Goal: Check status: Check status

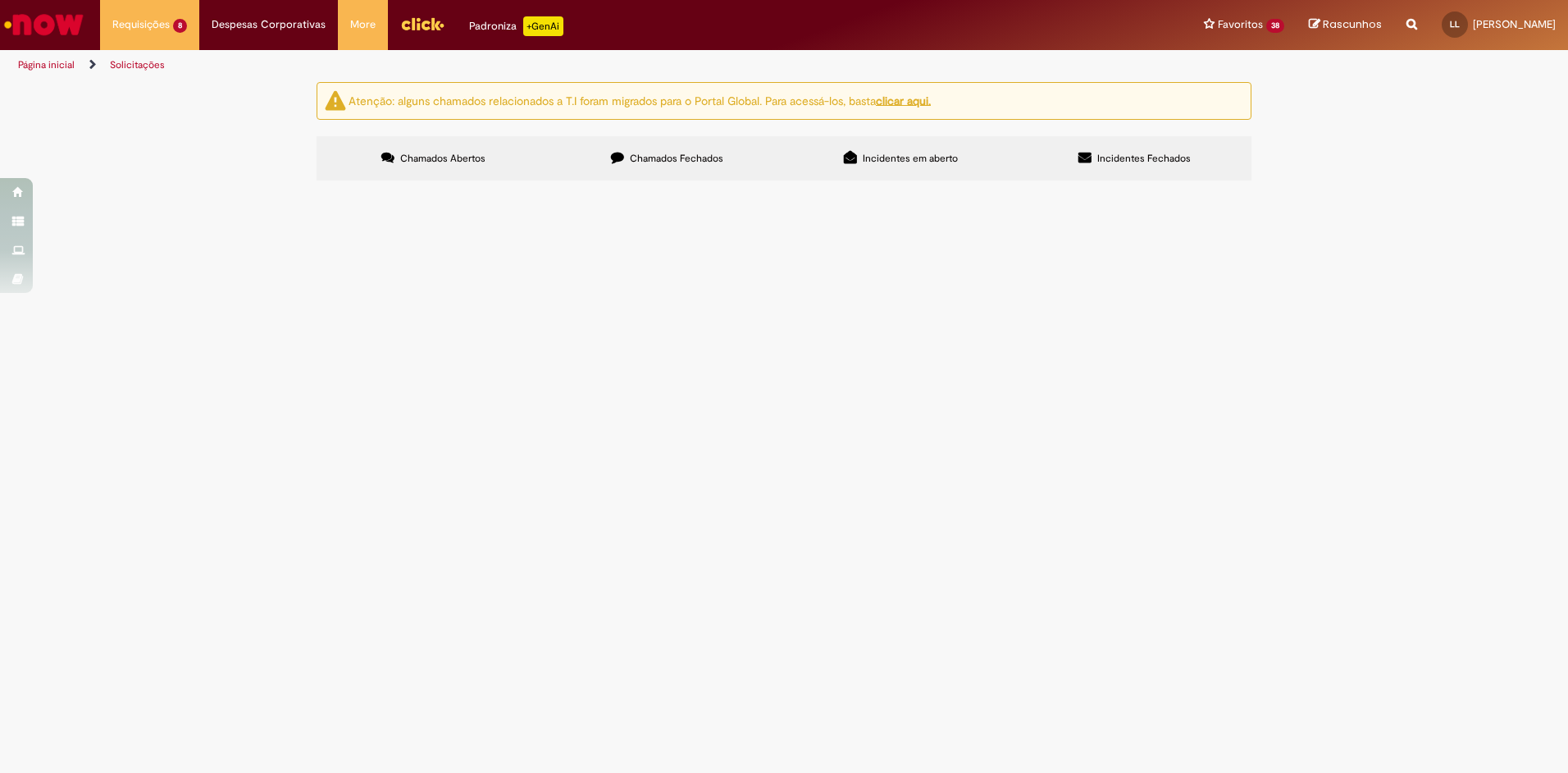
click at [0, 0] on span "R13462886" at bounding box center [0, 0] width 0 height 0
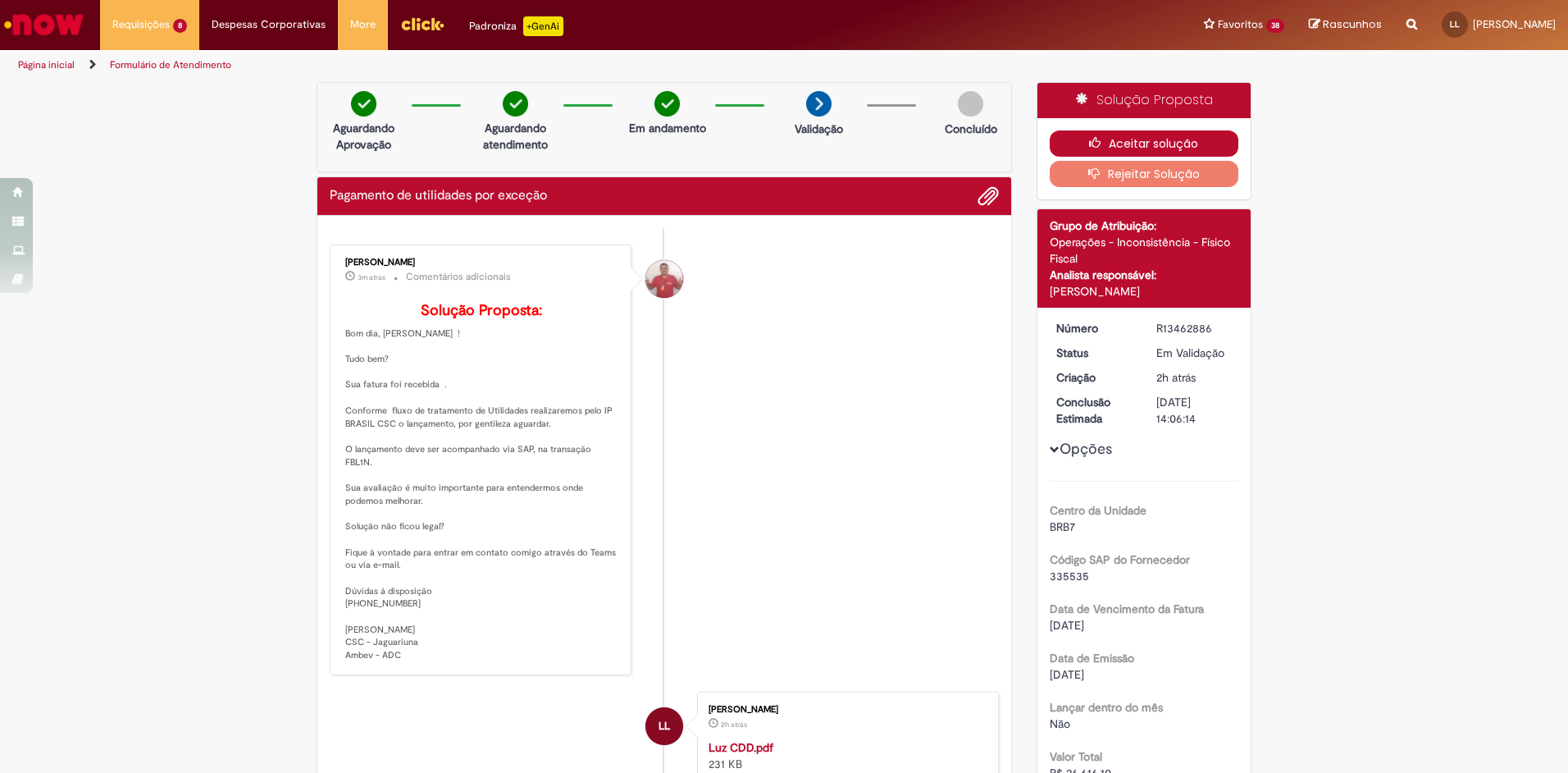
click at [1113, 135] on button "Aceitar solução" at bounding box center [1144, 144] width 189 height 26
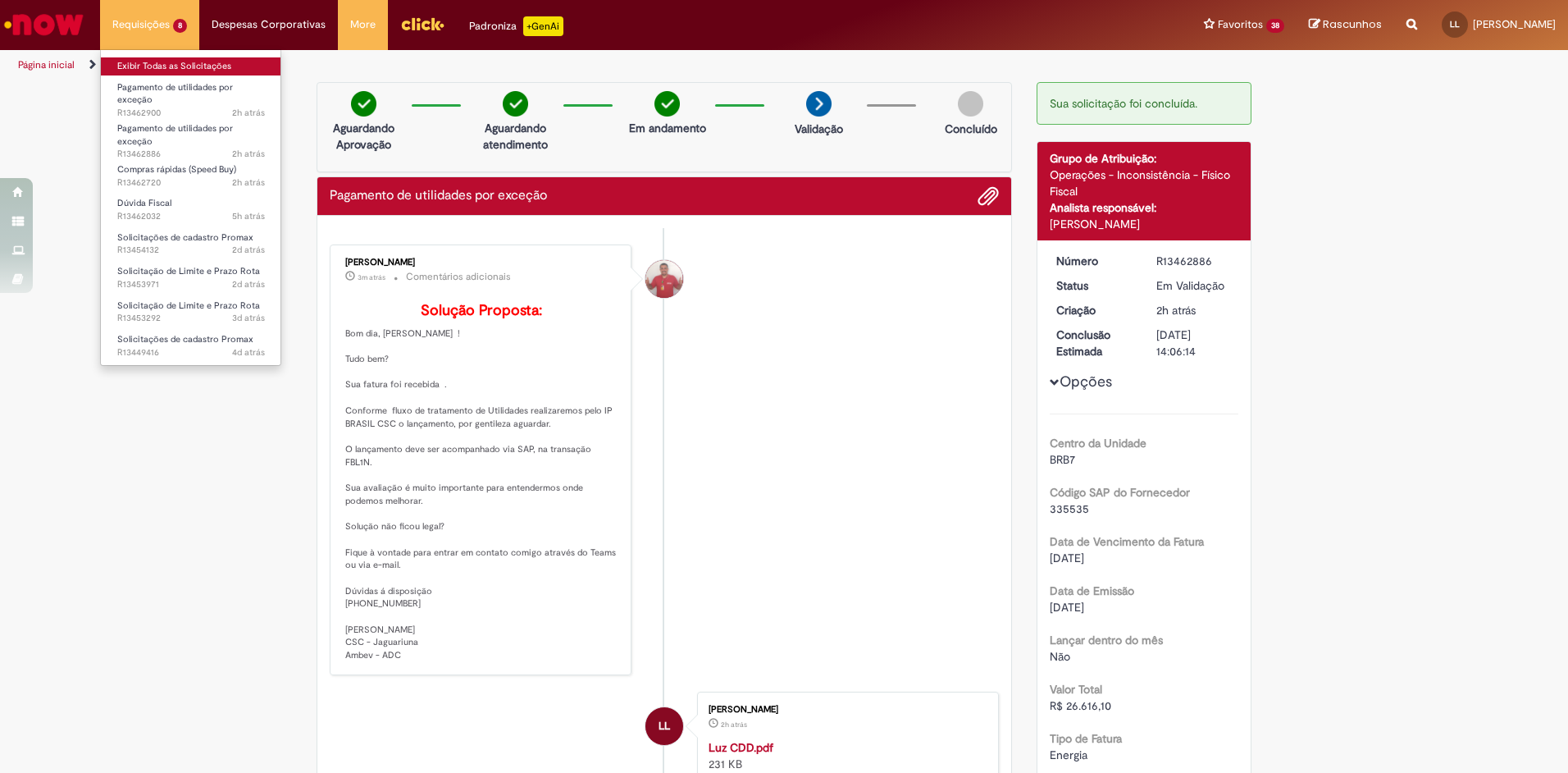
click at [169, 57] on link "Exibir Todas as Solicitações" at bounding box center [191, 66] width 180 height 18
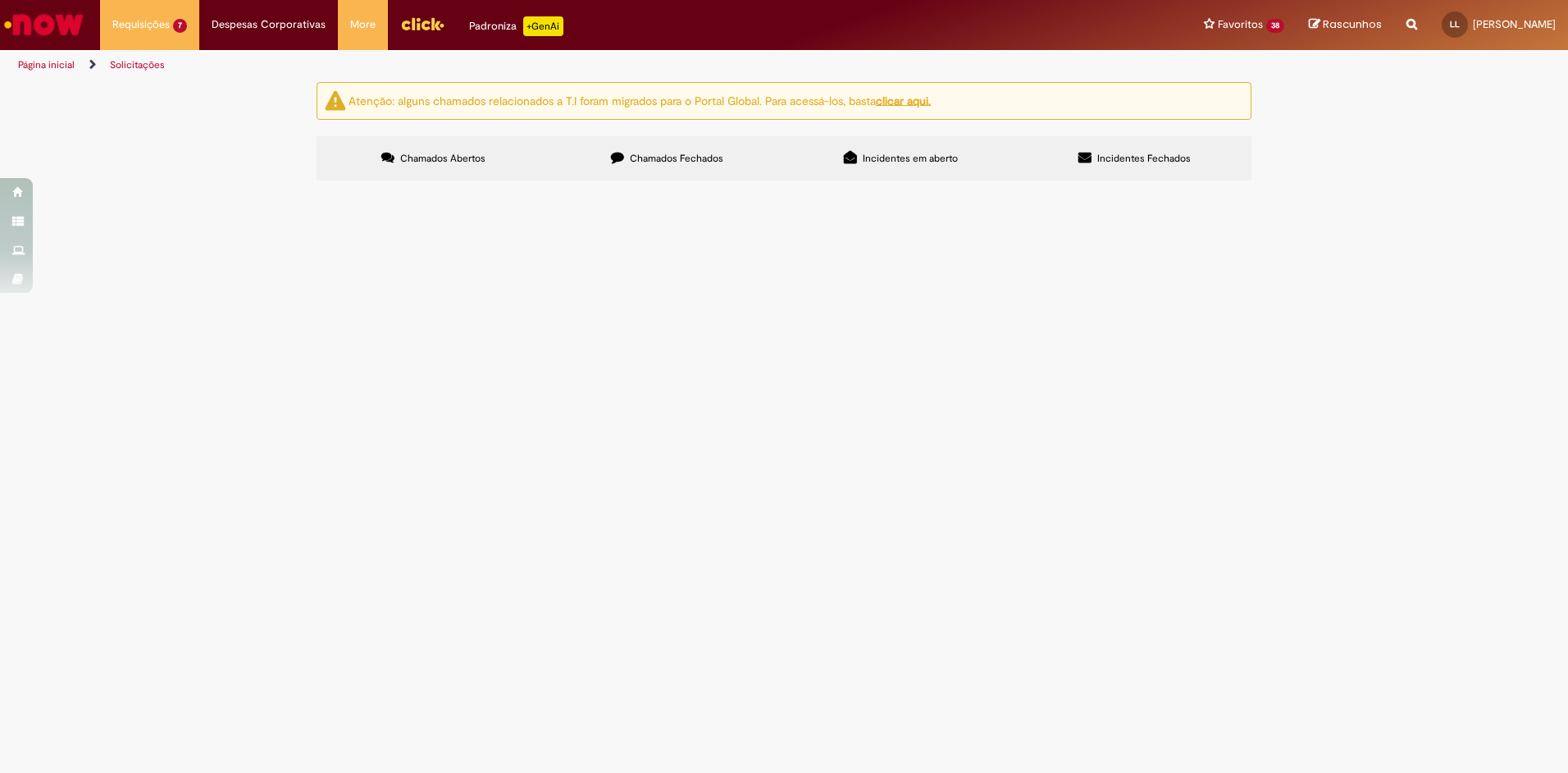
click at [0, 0] on span "R13462900" at bounding box center [0, 0] width 0 height 0
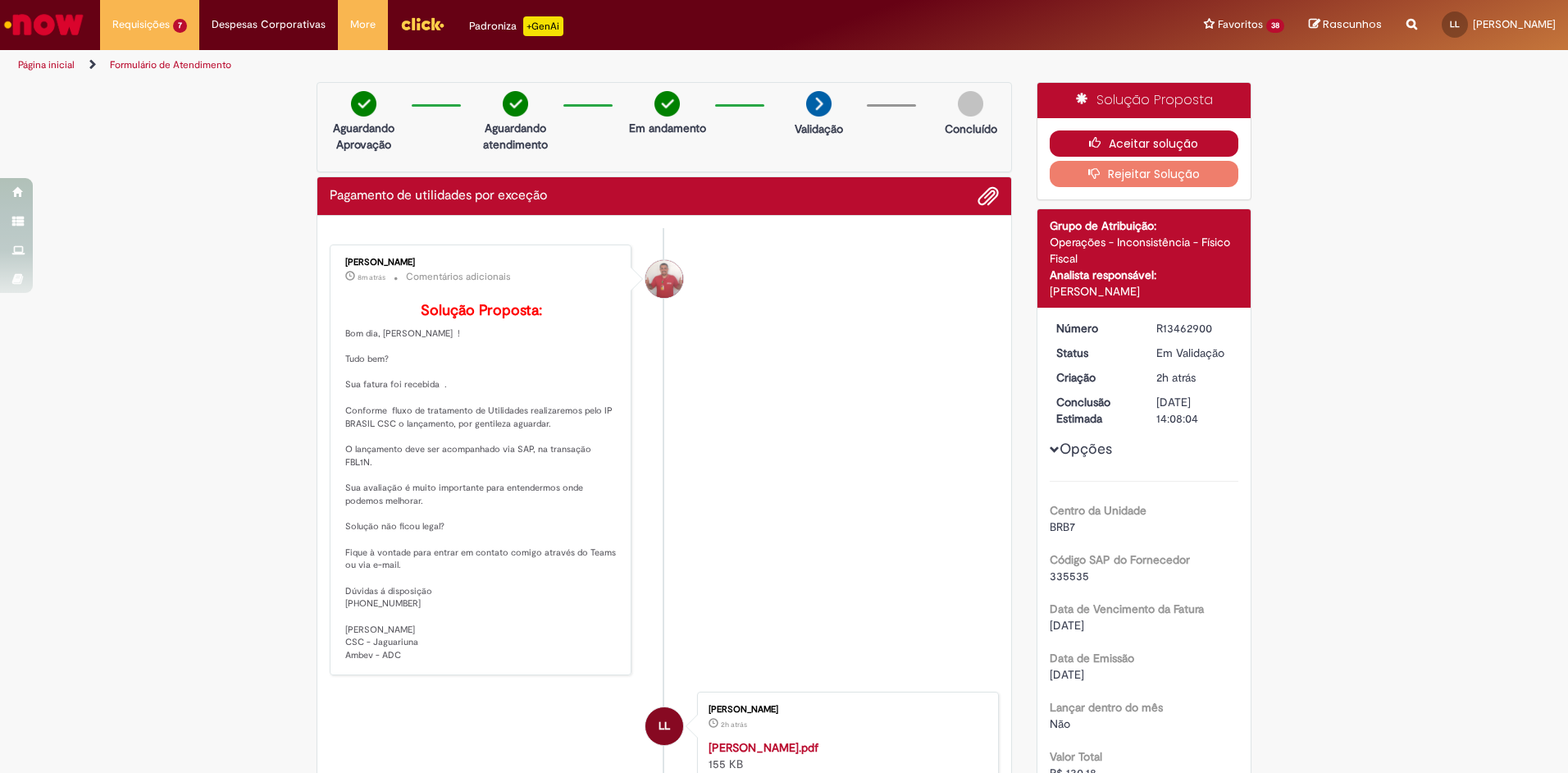
click at [1179, 141] on button "Aceitar solução" at bounding box center [1144, 144] width 189 height 26
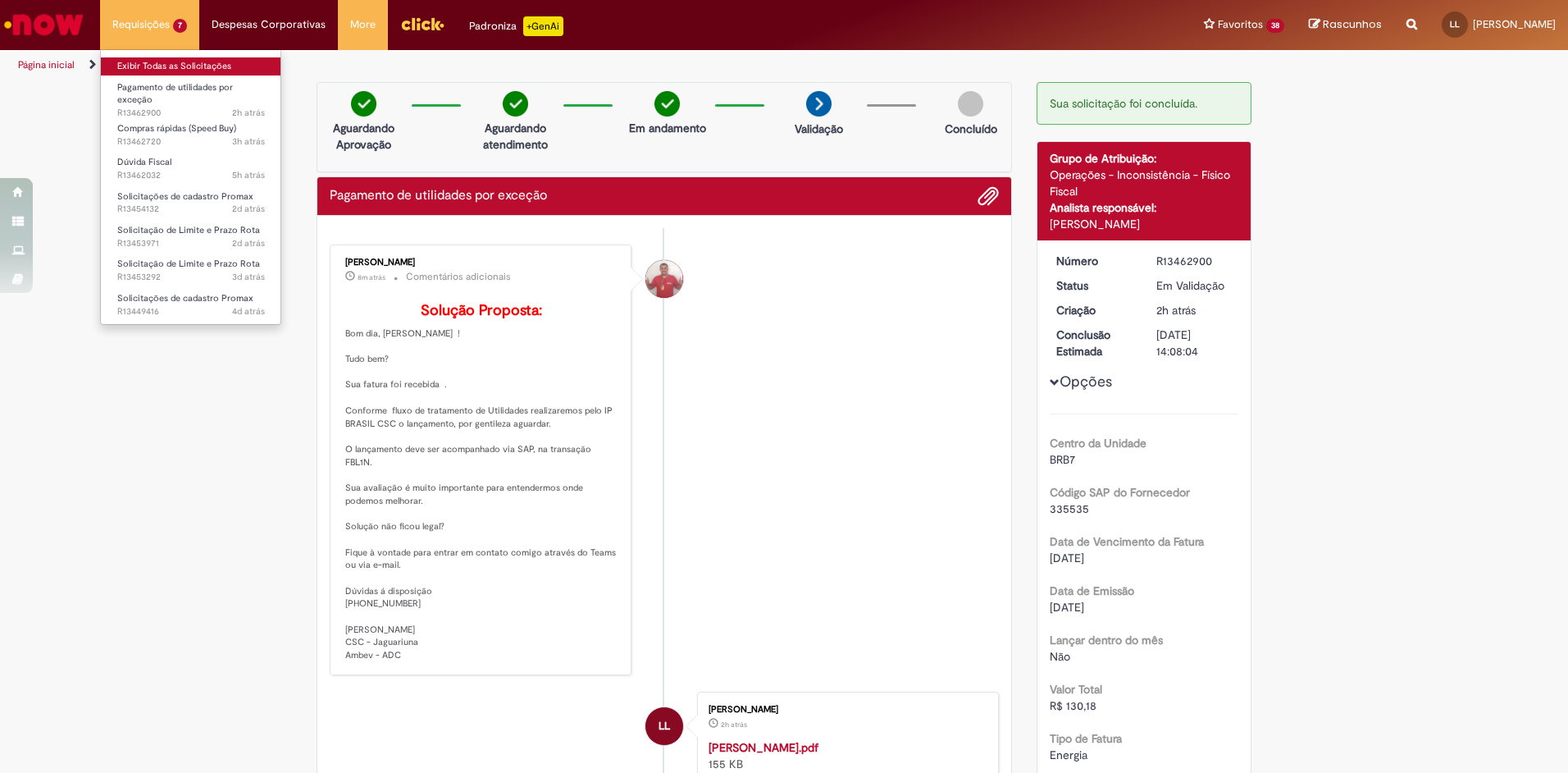
click at [161, 65] on link "Exibir Todas as Solicitações" at bounding box center [191, 66] width 180 height 18
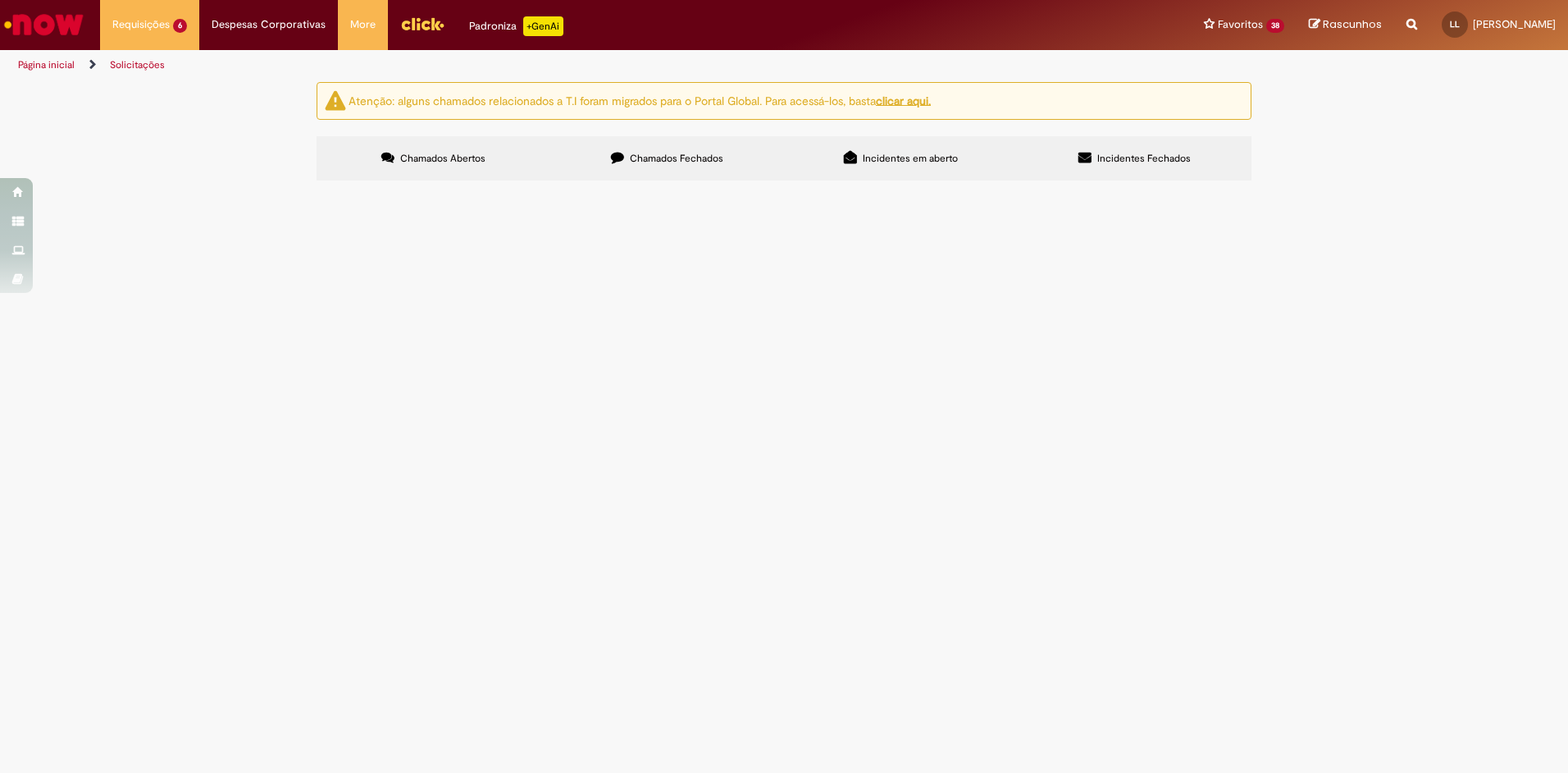
click at [0, 0] on span "R13453971" at bounding box center [0, 0] width 0 height 0
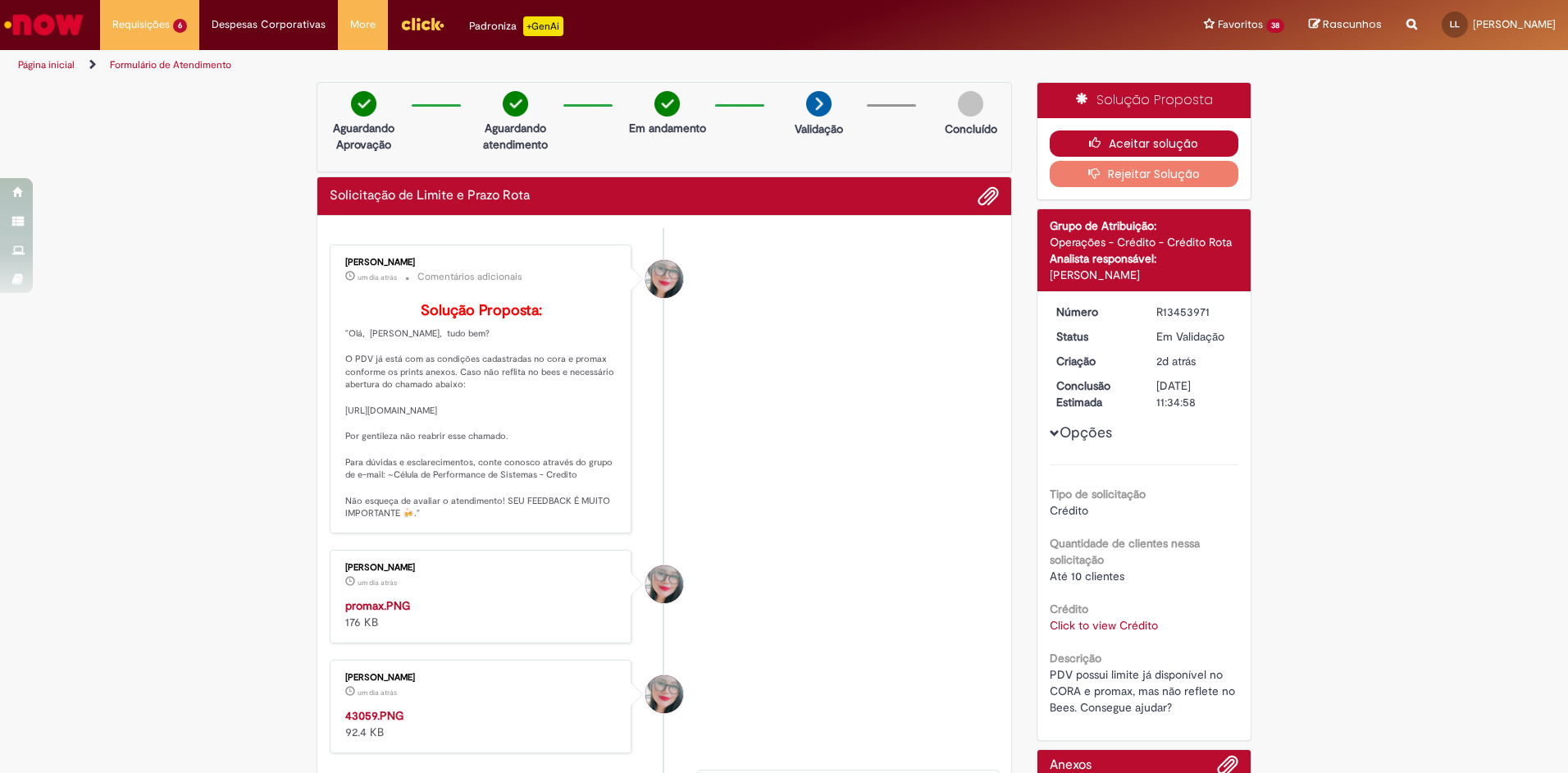
click at [1098, 134] on button "Aceitar solução" at bounding box center [1144, 144] width 189 height 26
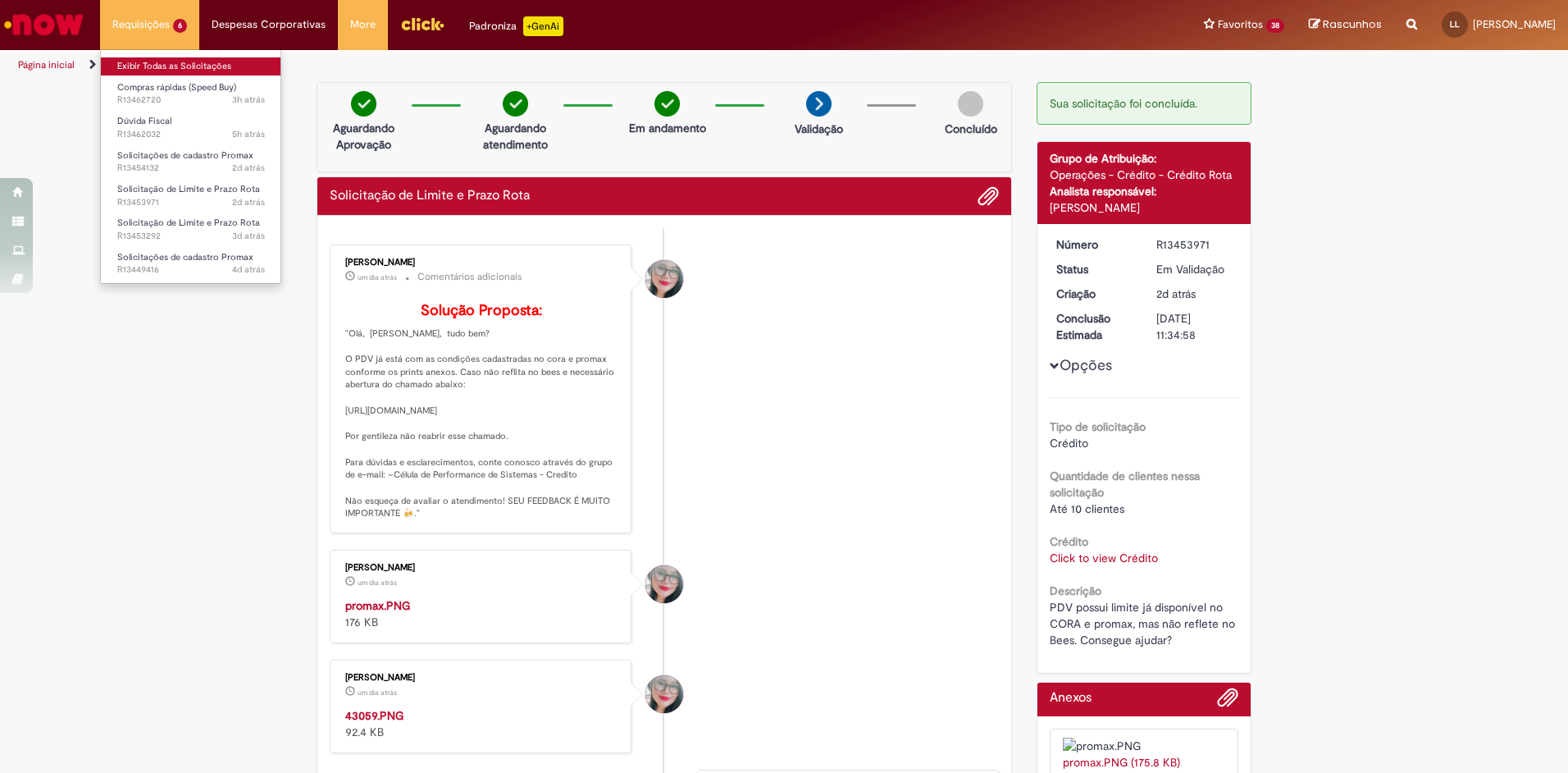
click at [146, 59] on link "Exibir Todas as Solicitações" at bounding box center [191, 66] width 180 height 18
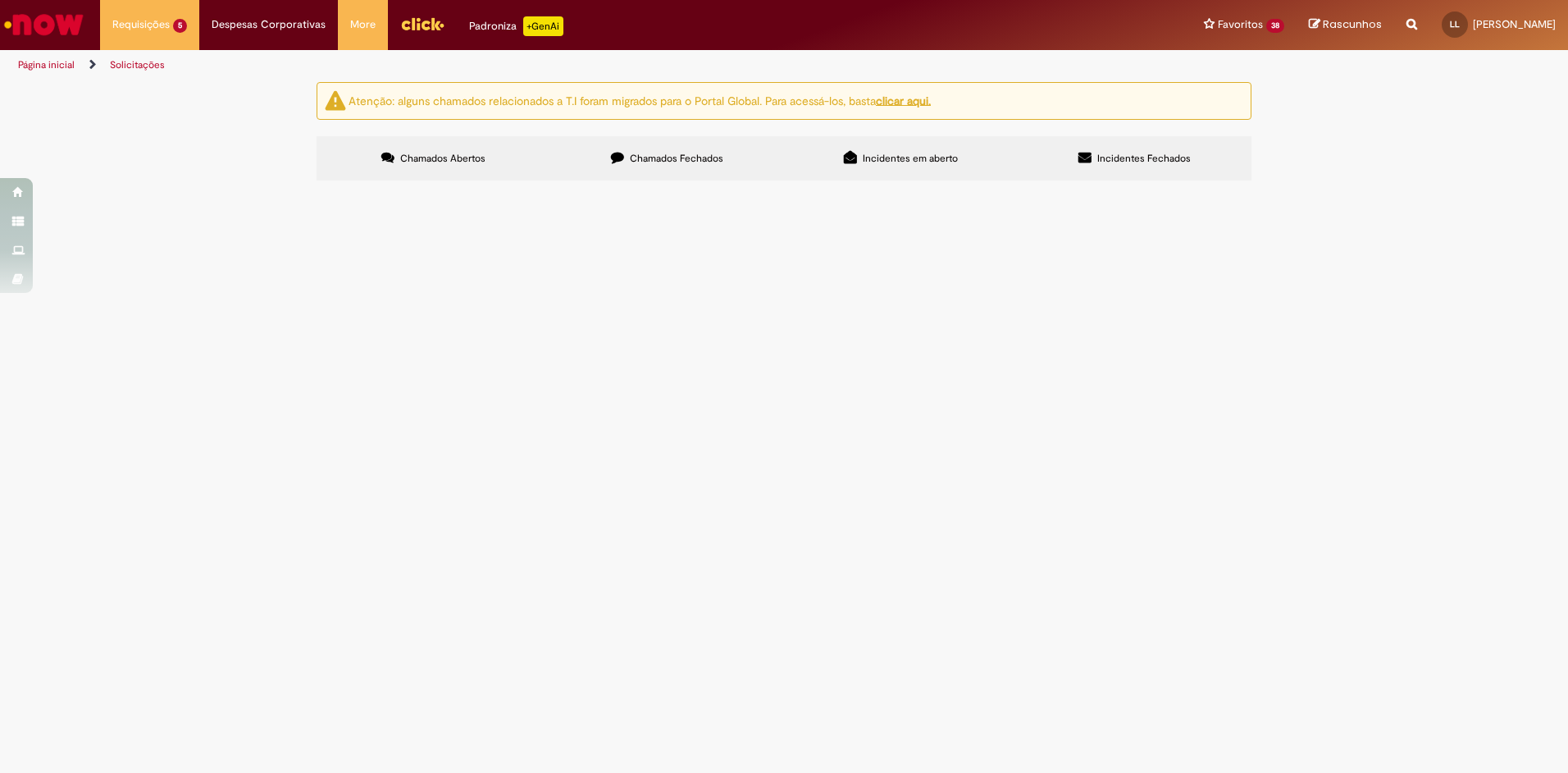
click at [0, 0] on span "R13462720" at bounding box center [0, 0] width 0 height 0
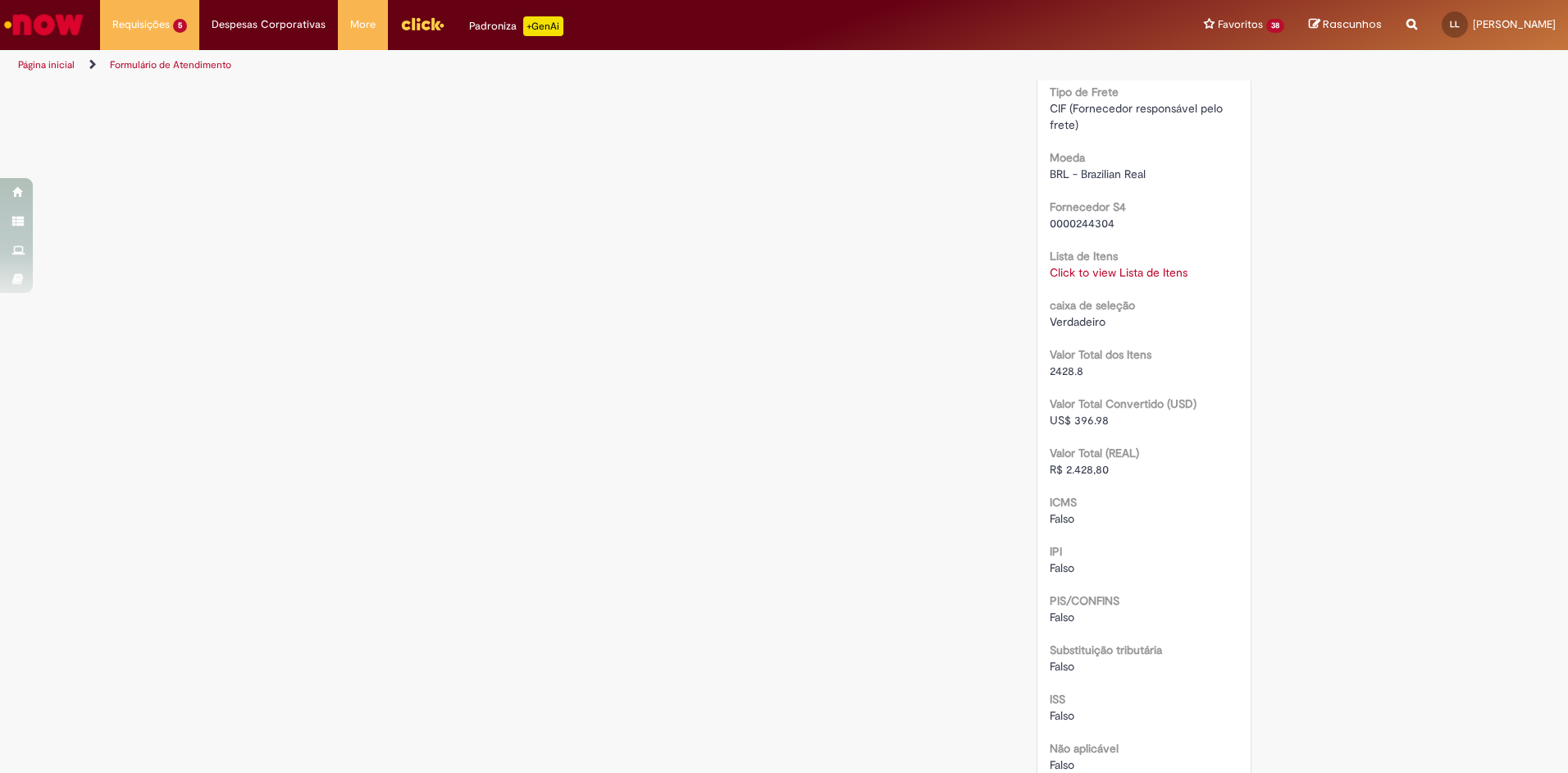
scroll to position [1887, 0]
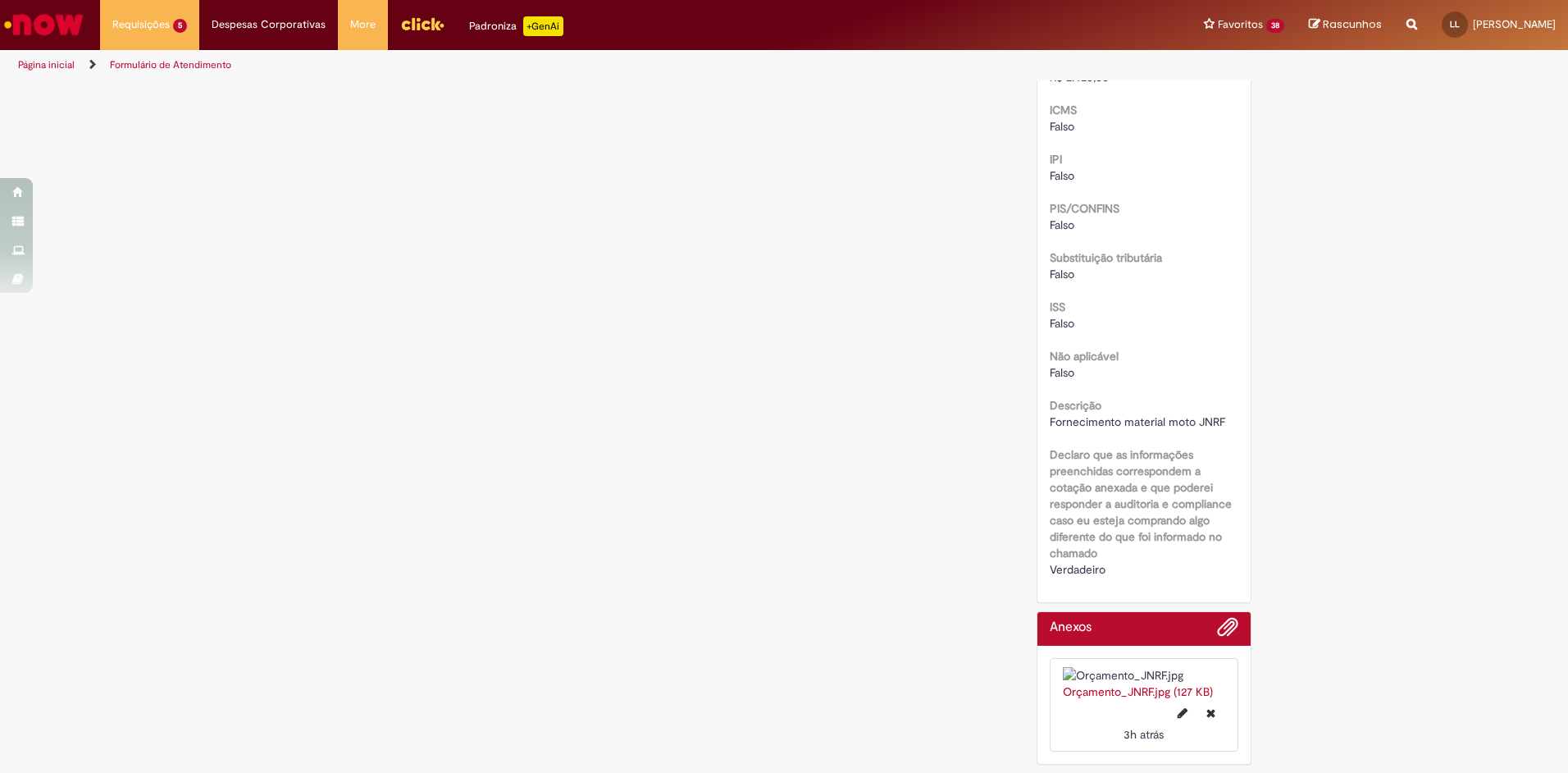
click at [1146, 667] on img at bounding box center [1144, 675] width 163 height 17
click at [1132, 694] on link "Orçamento_JNRF.jpg (127 KB)" at bounding box center [1138, 692] width 151 height 15
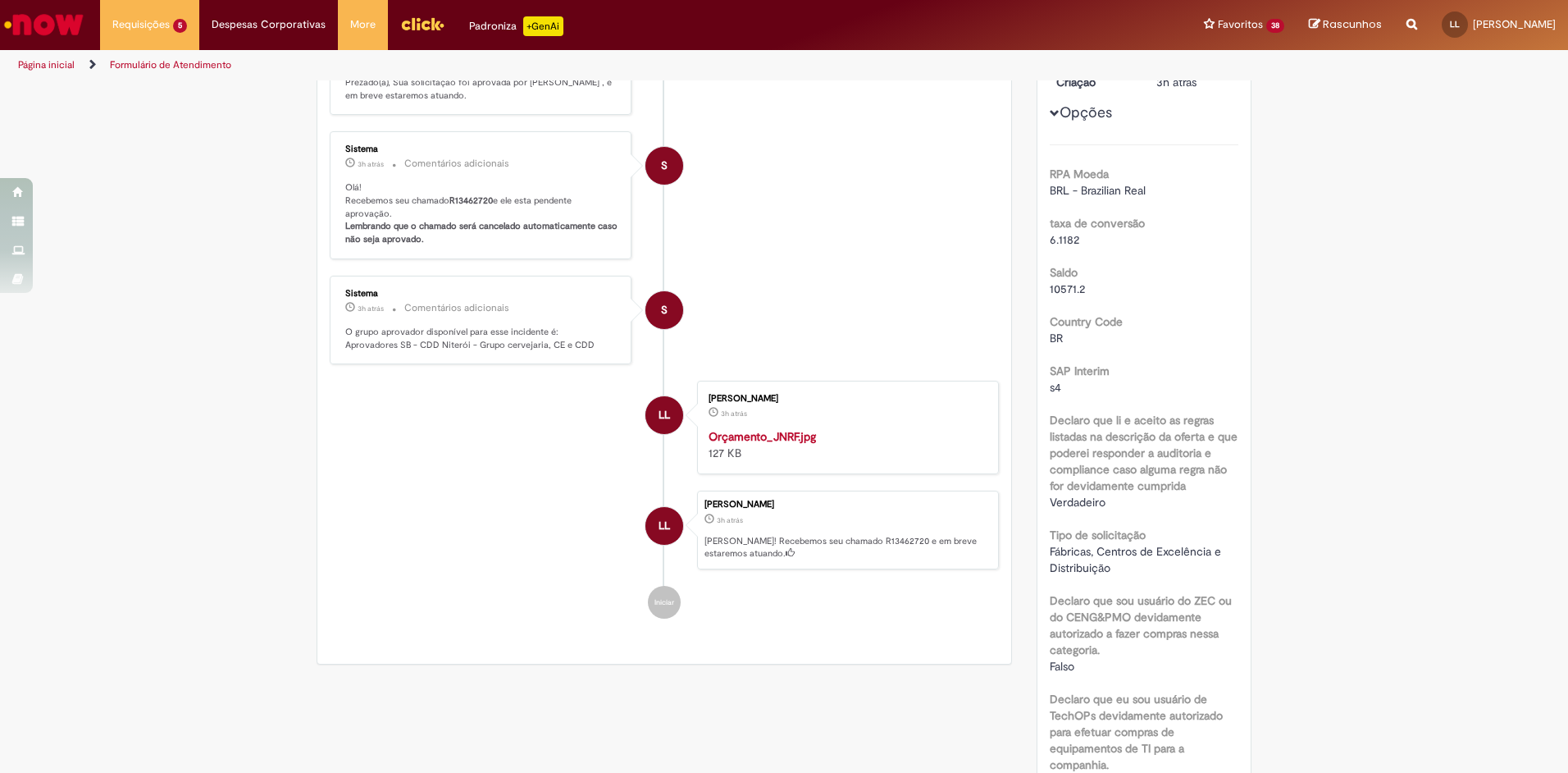
scroll to position [0, 0]
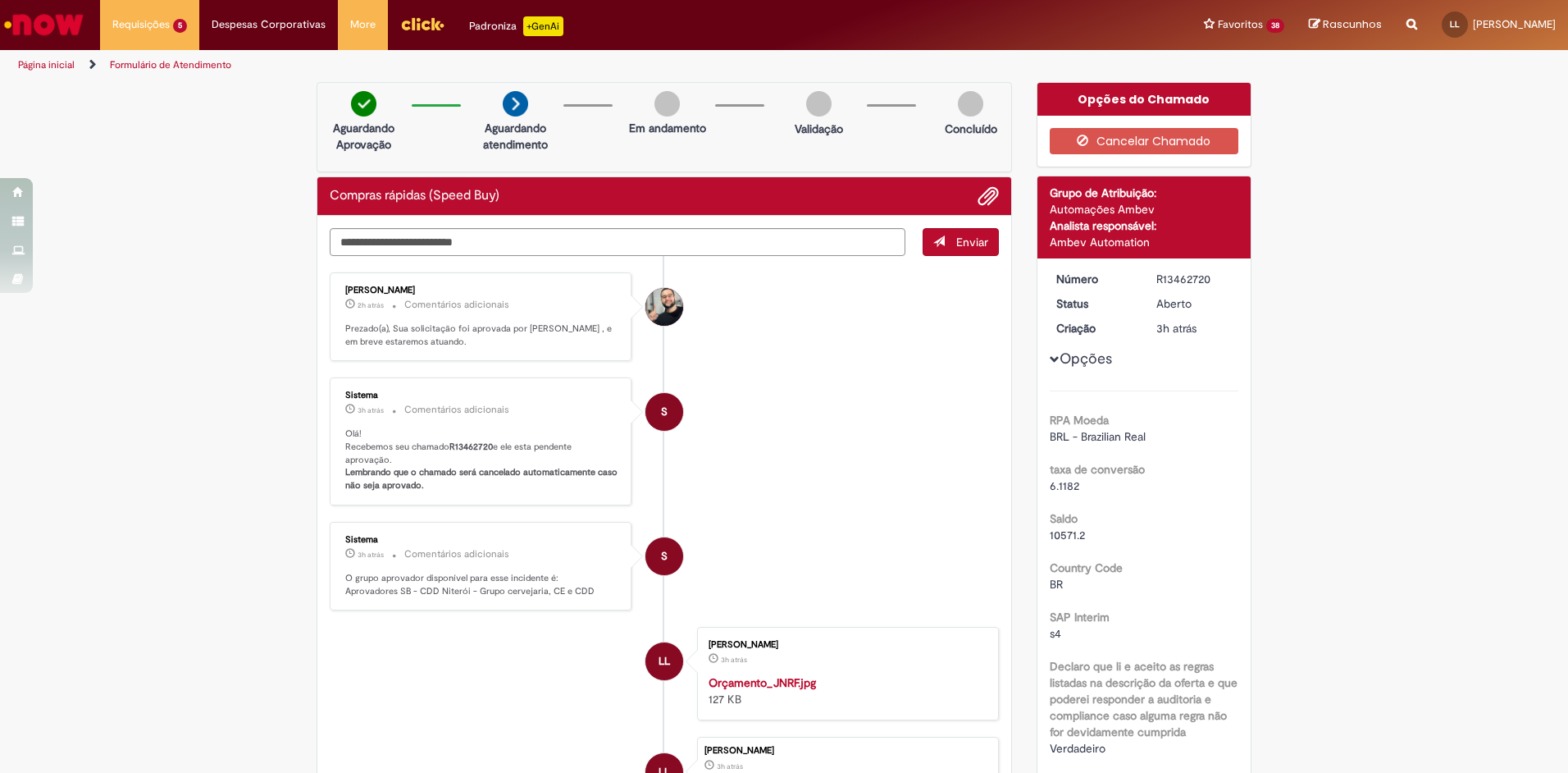
click at [743, 407] on li "S Sistema 3h atrás 3 horas atrás Comentários adicionais Olá! Recebemos seu cham…" at bounding box center [665, 441] width 670 height 128
click at [161, 58] on link "Exibir Todas as Solicitações" at bounding box center [191, 66] width 180 height 18
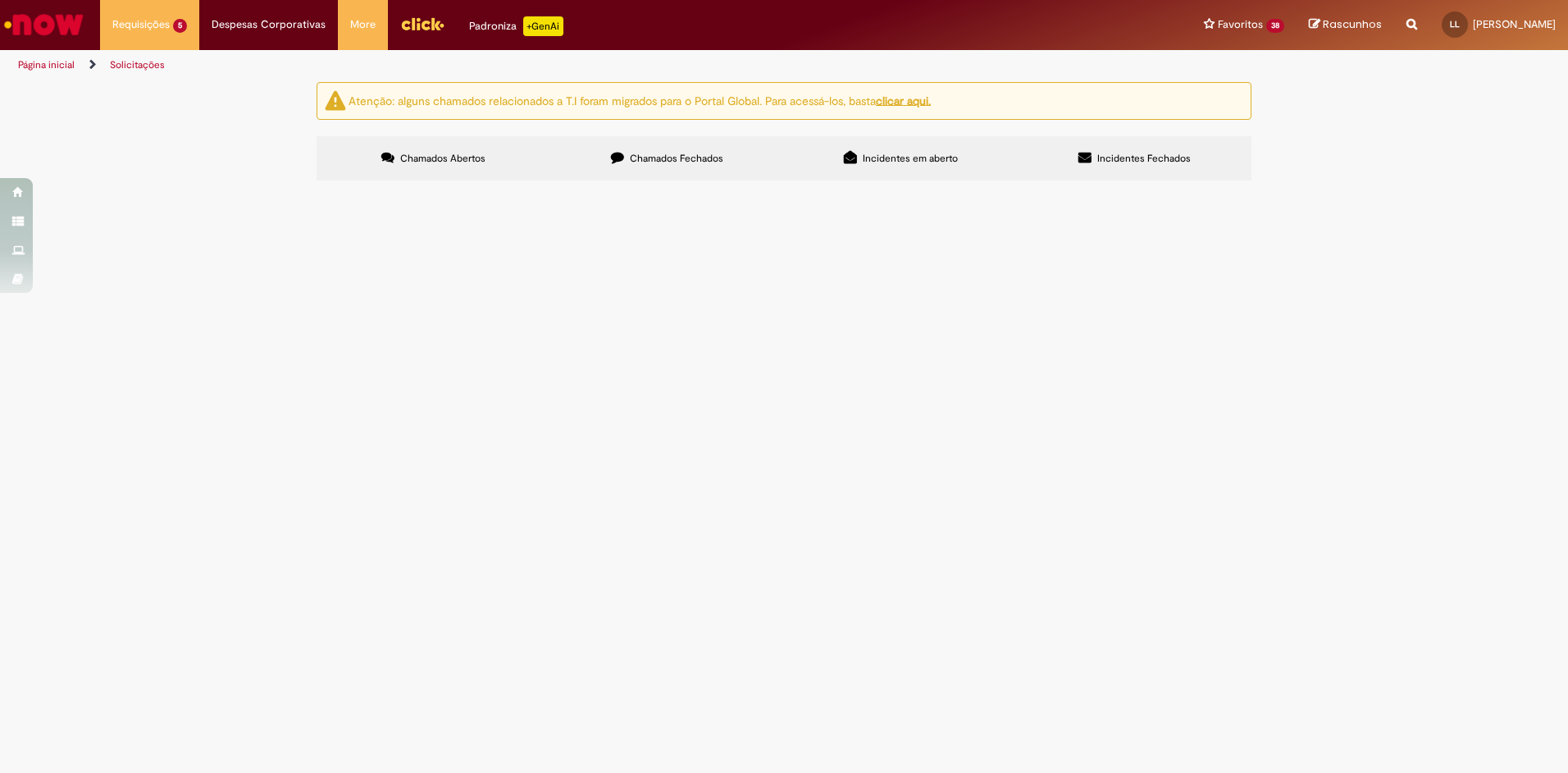
click at [0, 0] on td "R13449416" at bounding box center [0, 0] width 0 height 0
click at [0, 0] on span "R13449416" at bounding box center [0, 0] width 0 height 0
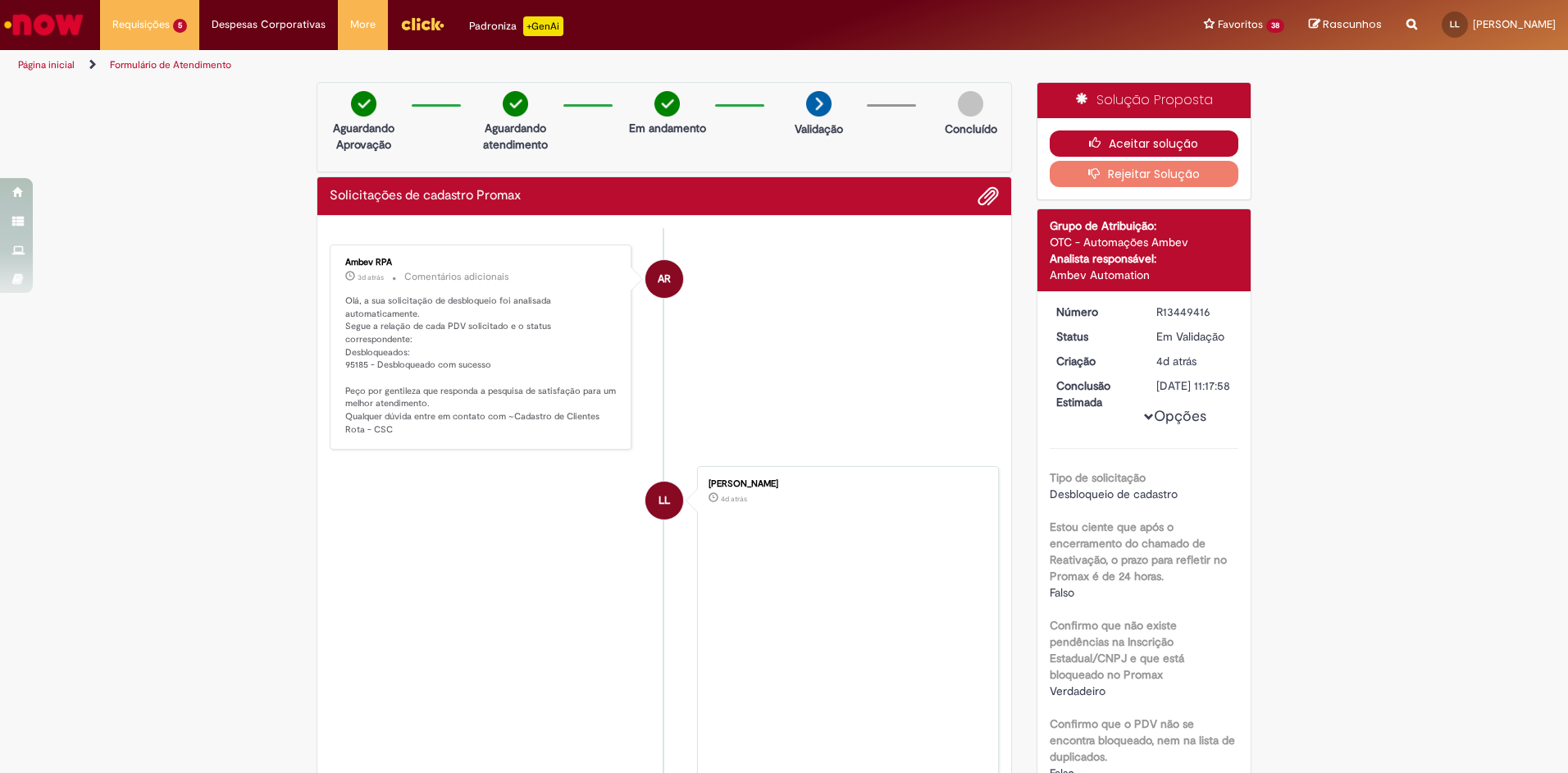
click at [1066, 134] on button "Aceitar solução" at bounding box center [1144, 144] width 189 height 26
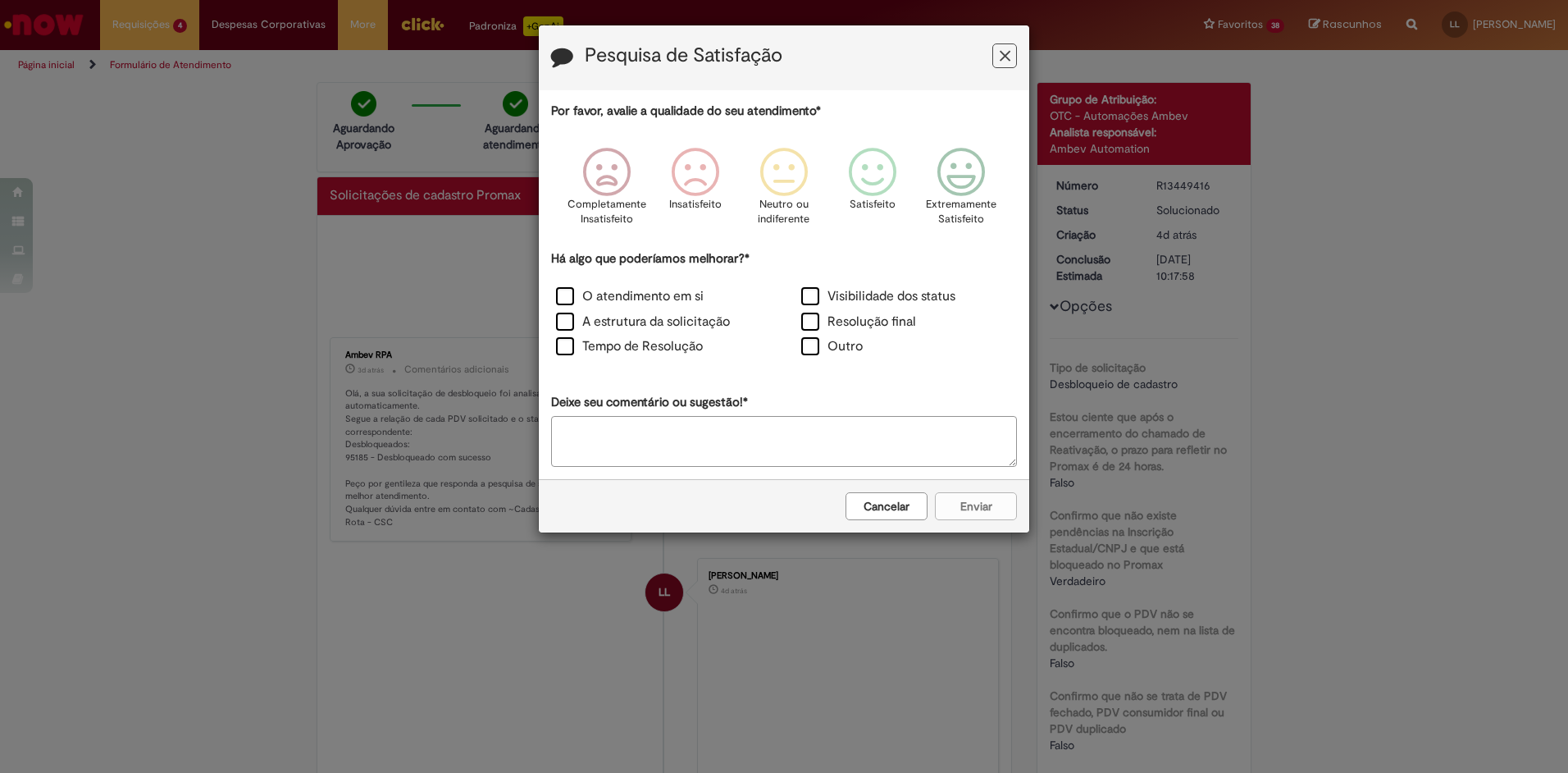
click at [1008, 51] on icon "Feedback" at bounding box center [1004, 55] width 11 height 17
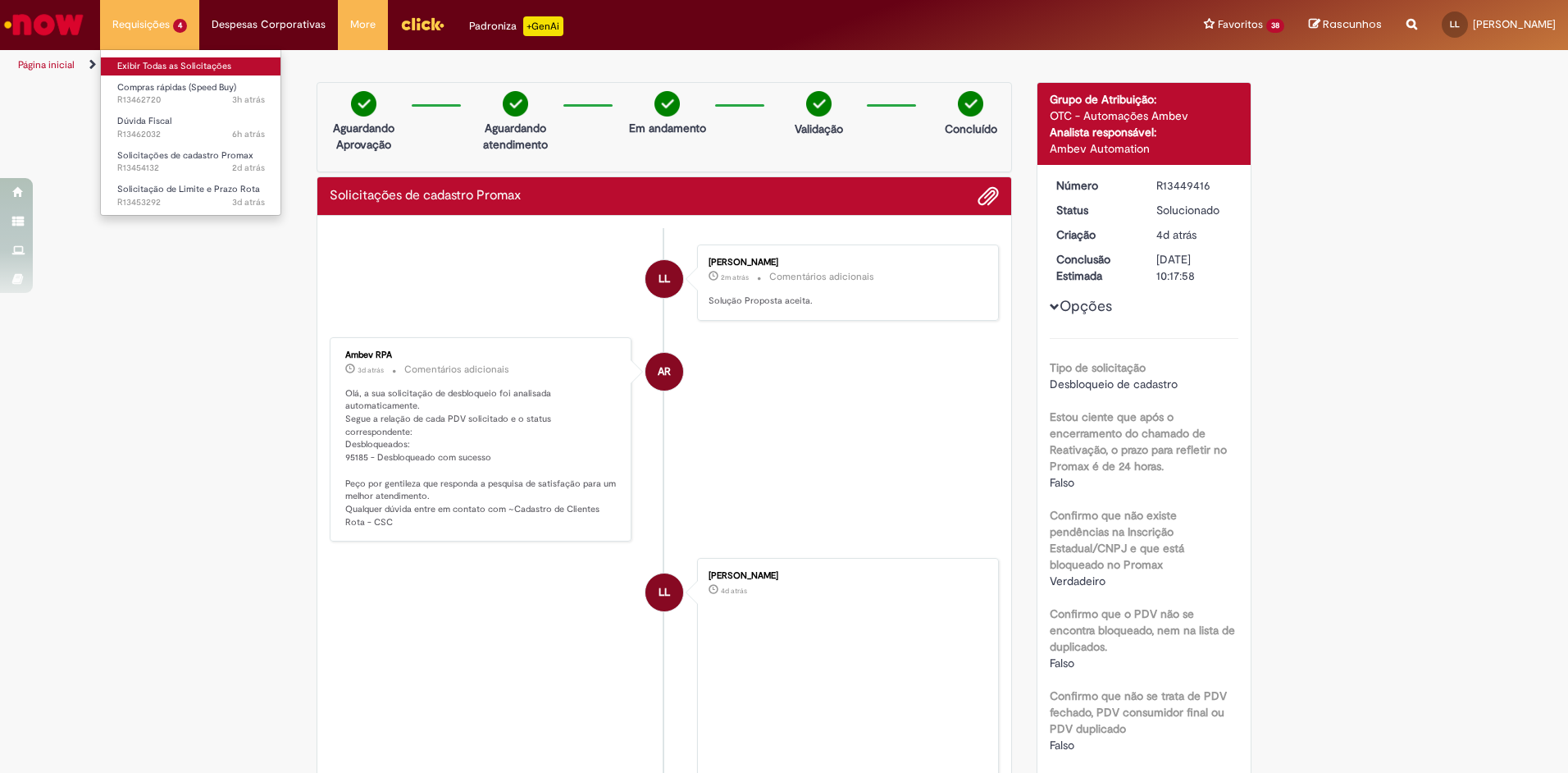
click at [126, 67] on link "Exibir Todas as Solicitações" at bounding box center [191, 66] width 180 height 18
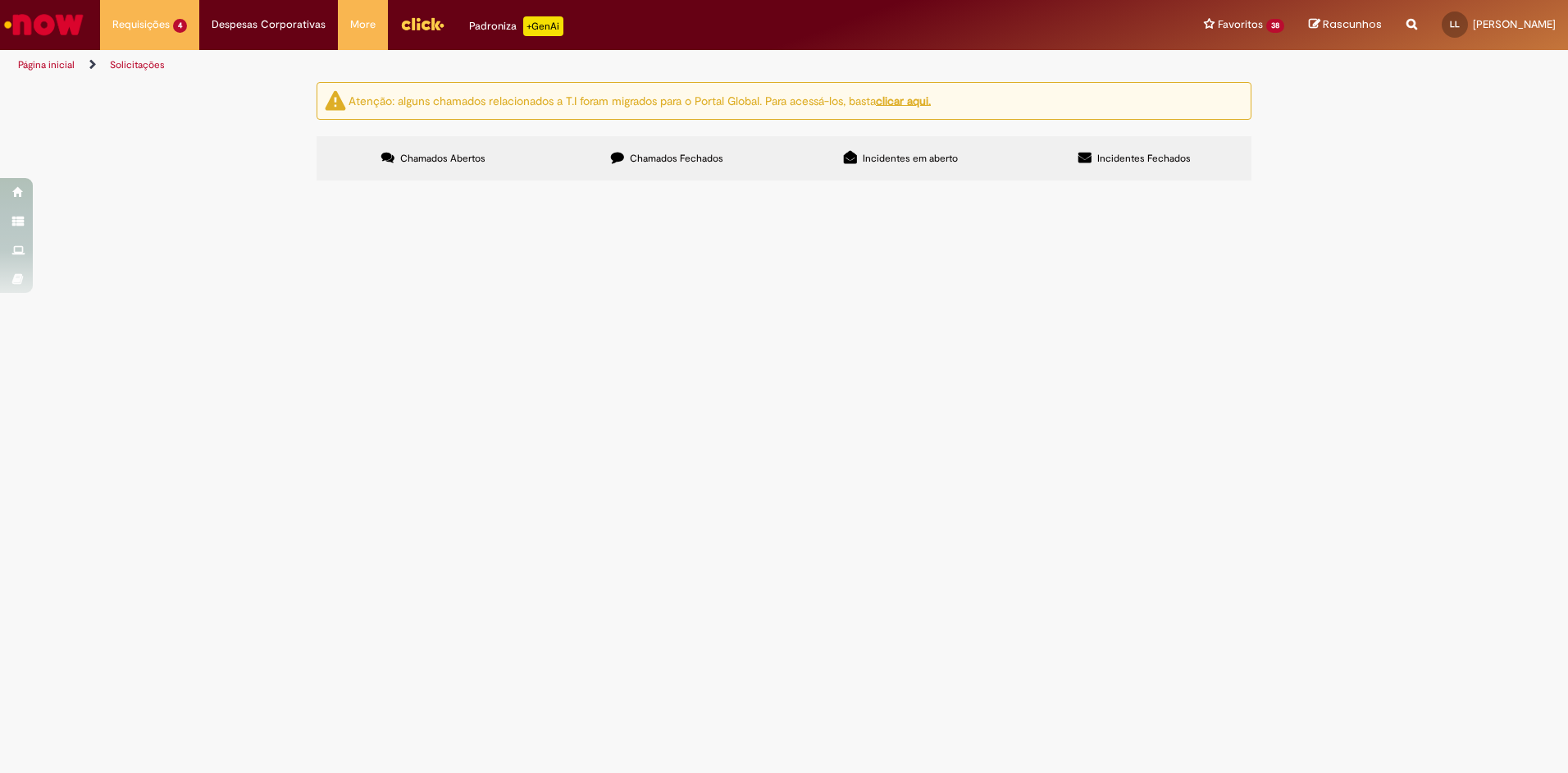
click at [0, 0] on span "R13454132" at bounding box center [0, 0] width 0 height 0
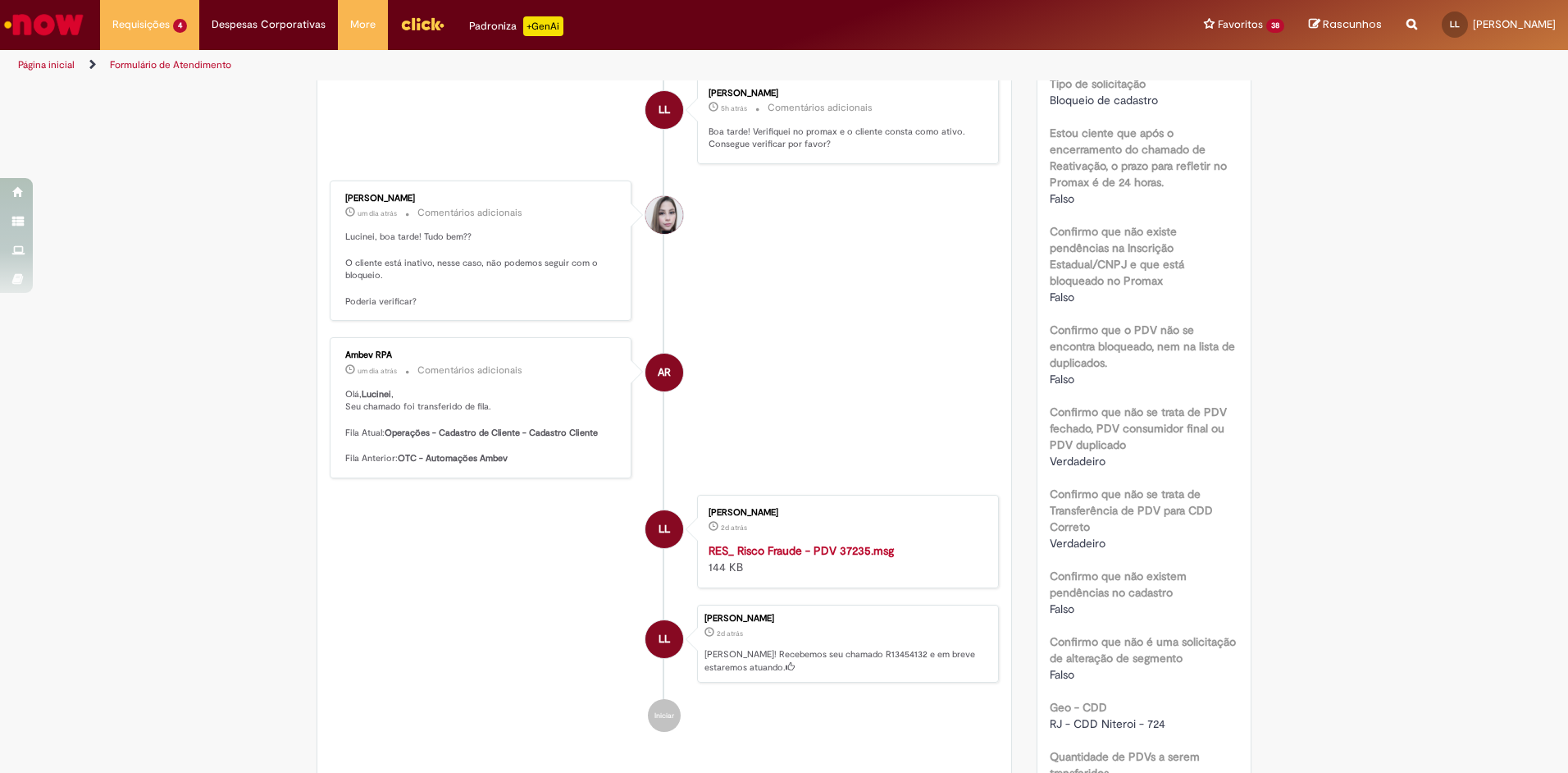
scroll to position [656, 0]
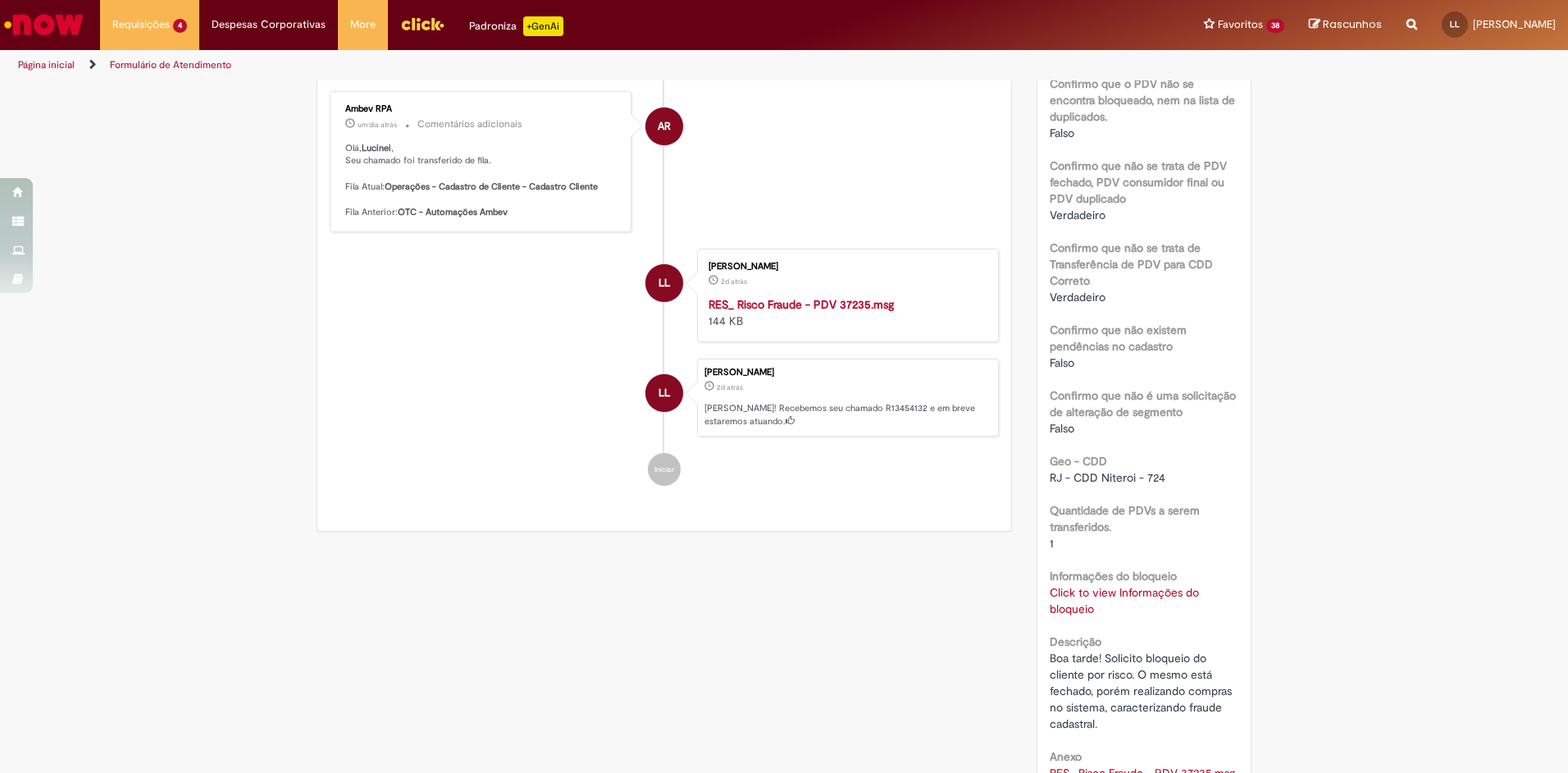
click at [437, 658] on div "Verificar Código de Barras Aguardando Aprovação Aguardando atendimento Em andam…" at bounding box center [784, 187] width 960 height 1524
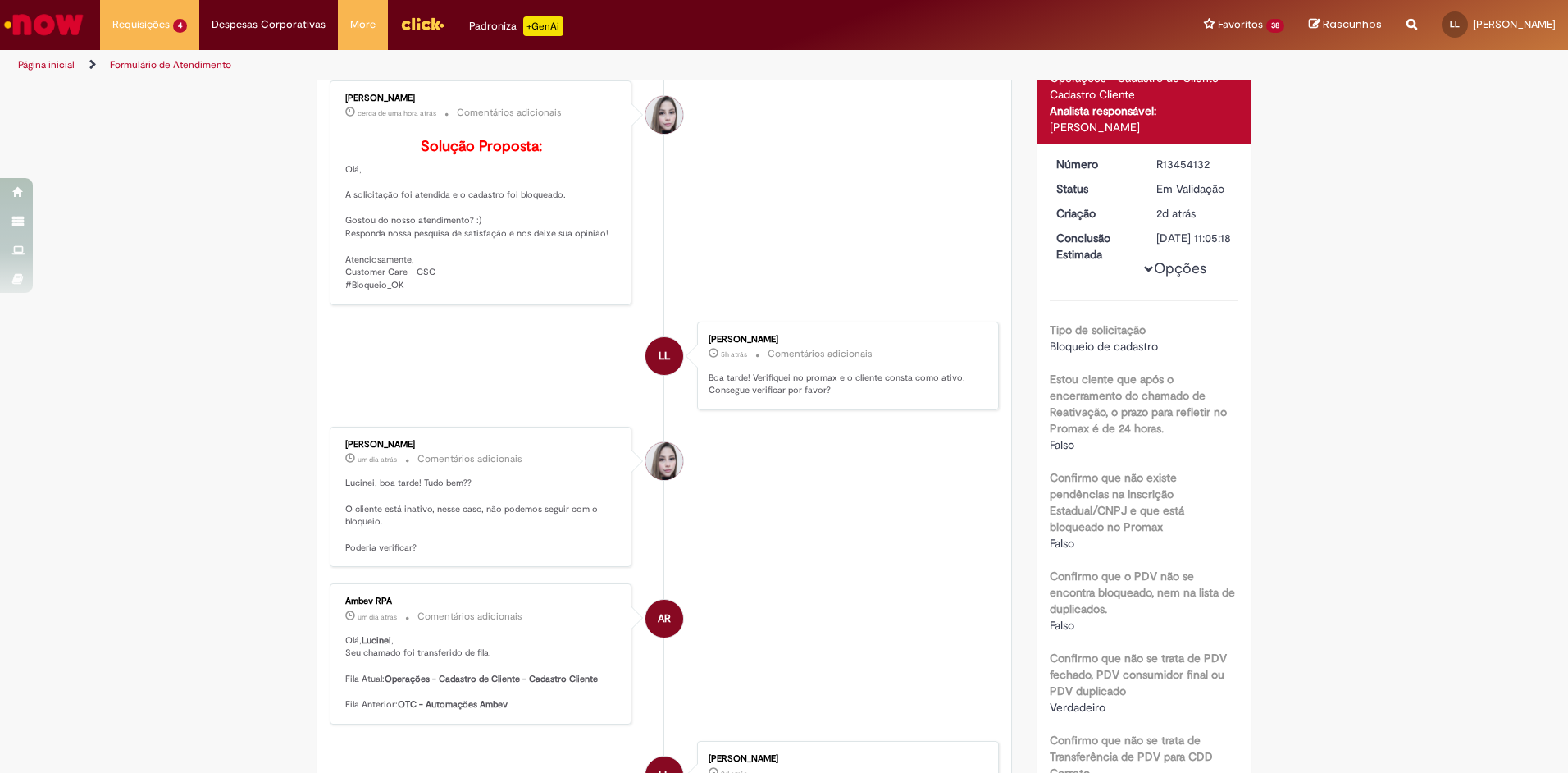
scroll to position [0, 0]
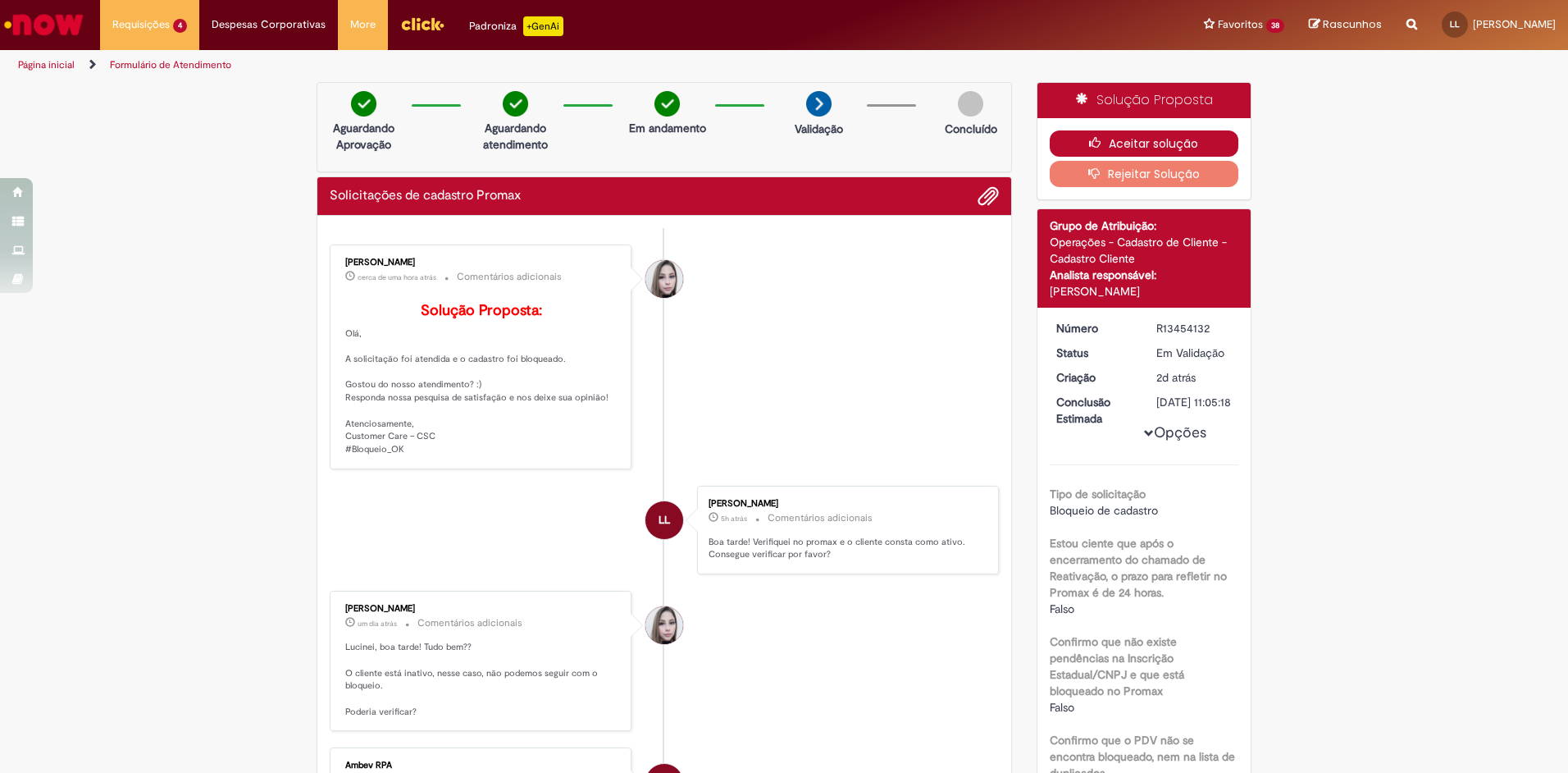
click at [1126, 135] on button "Aceitar solução" at bounding box center [1144, 144] width 189 height 26
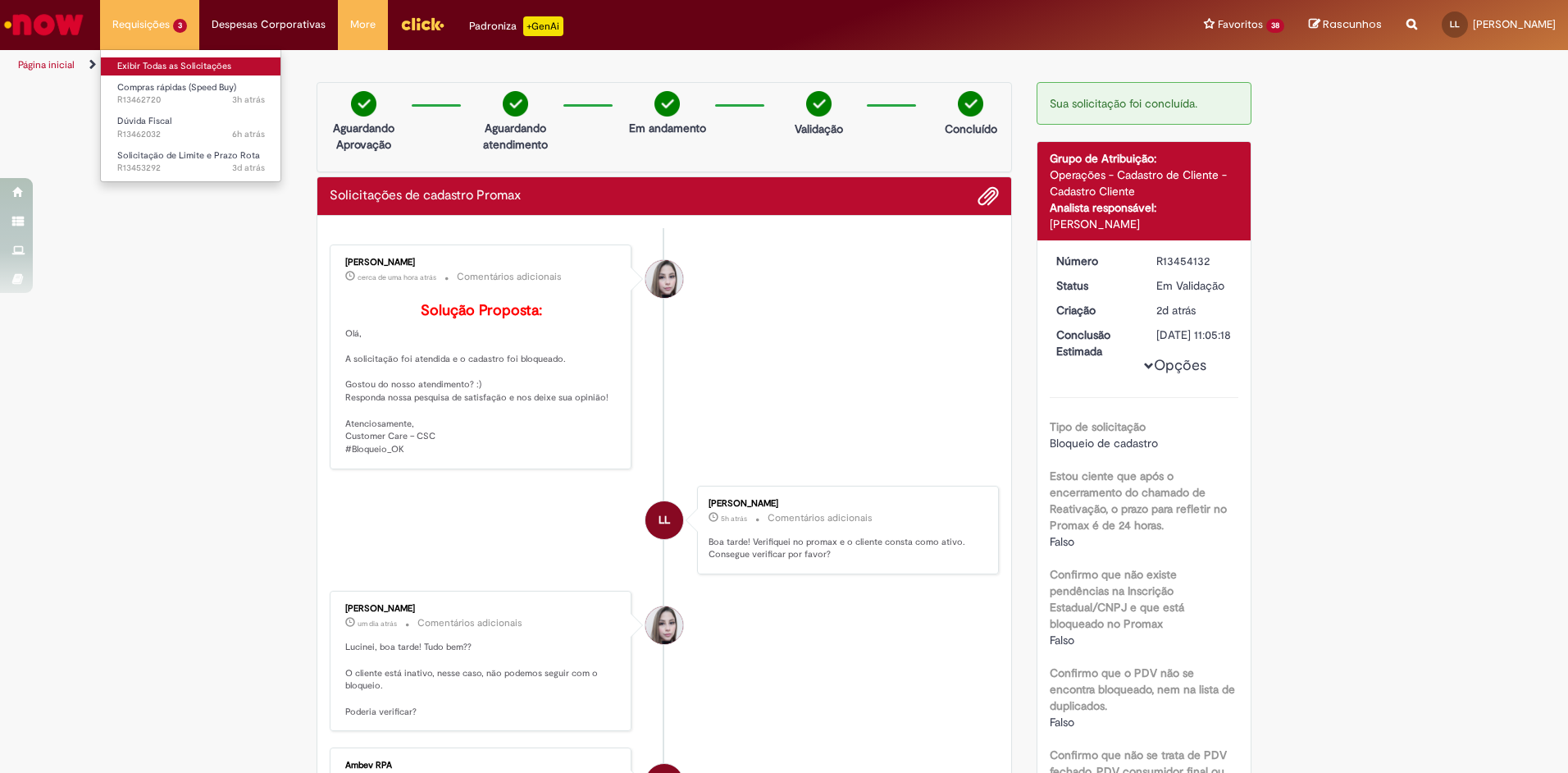
click at [159, 61] on link "Exibir Todas as Solicitações" at bounding box center [191, 66] width 180 height 18
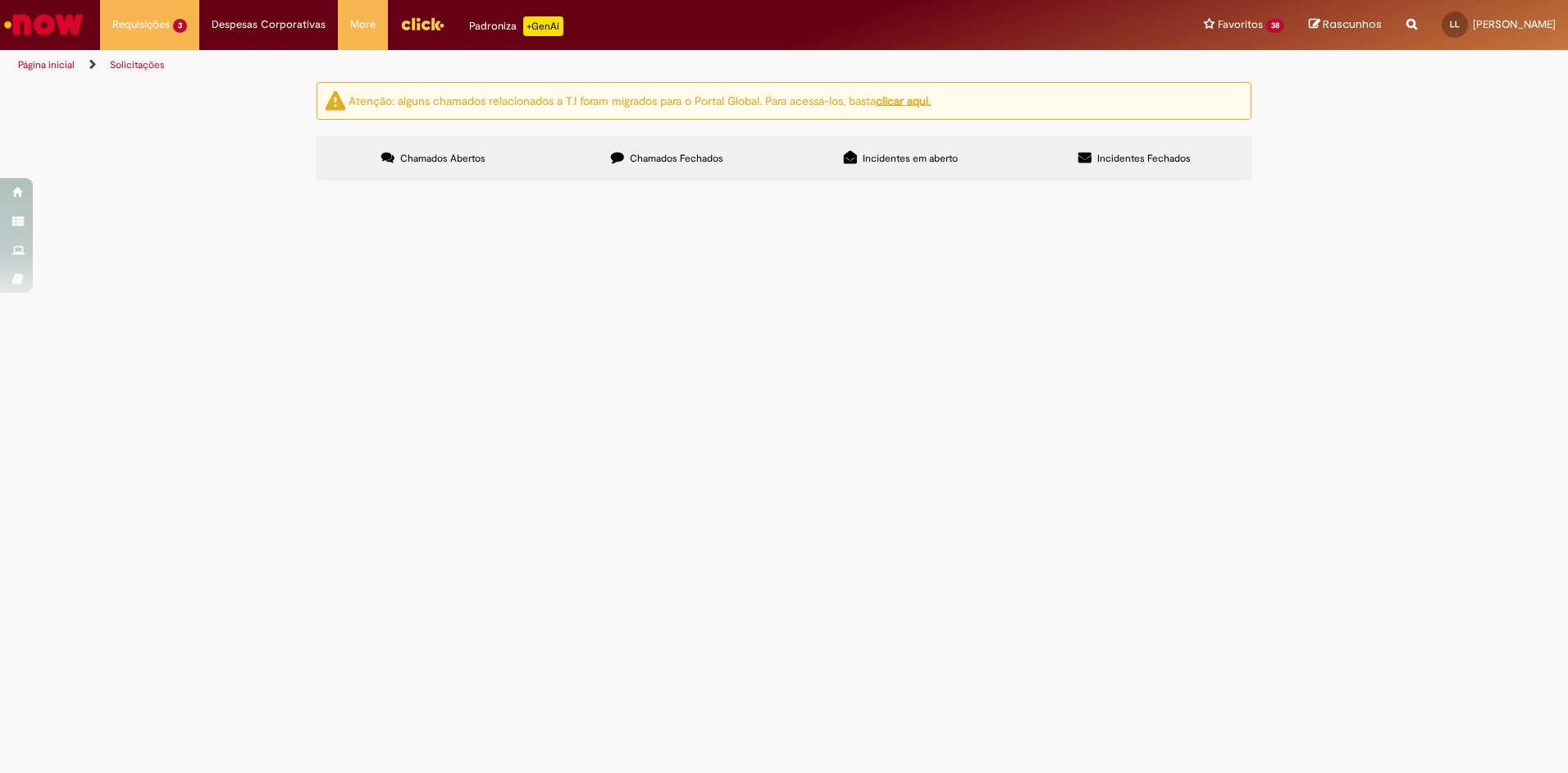
click at [0, 0] on span "R13462032" at bounding box center [0, 0] width 0 height 0
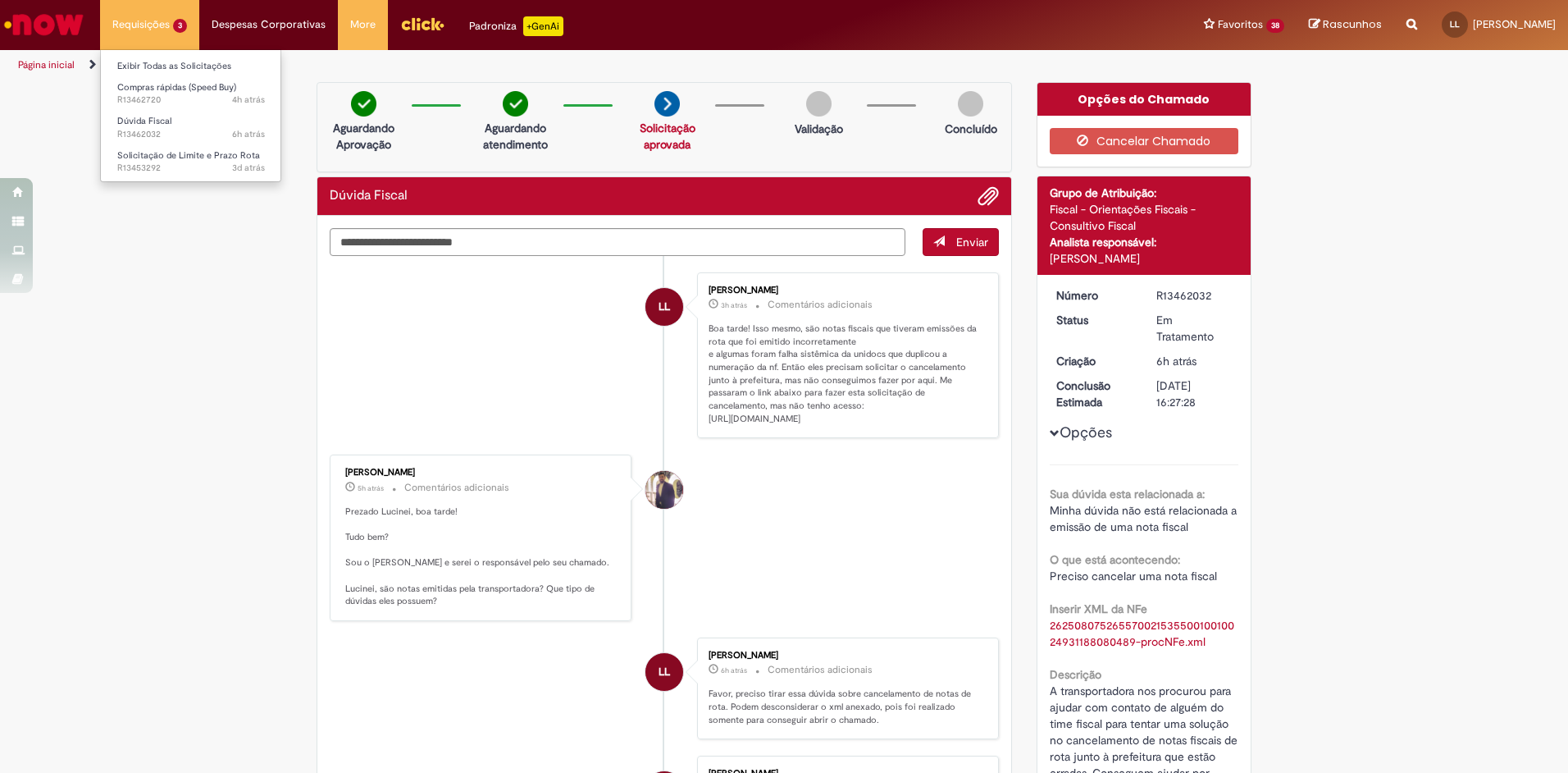
click at [164, 55] on li "Exibir Todas as Solicitações" at bounding box center [191, 65] width 180 height 22
click at [161, 64] on link "Exibir Todas as Solicitações" at bounding box center [191, 66] width 180 height 18
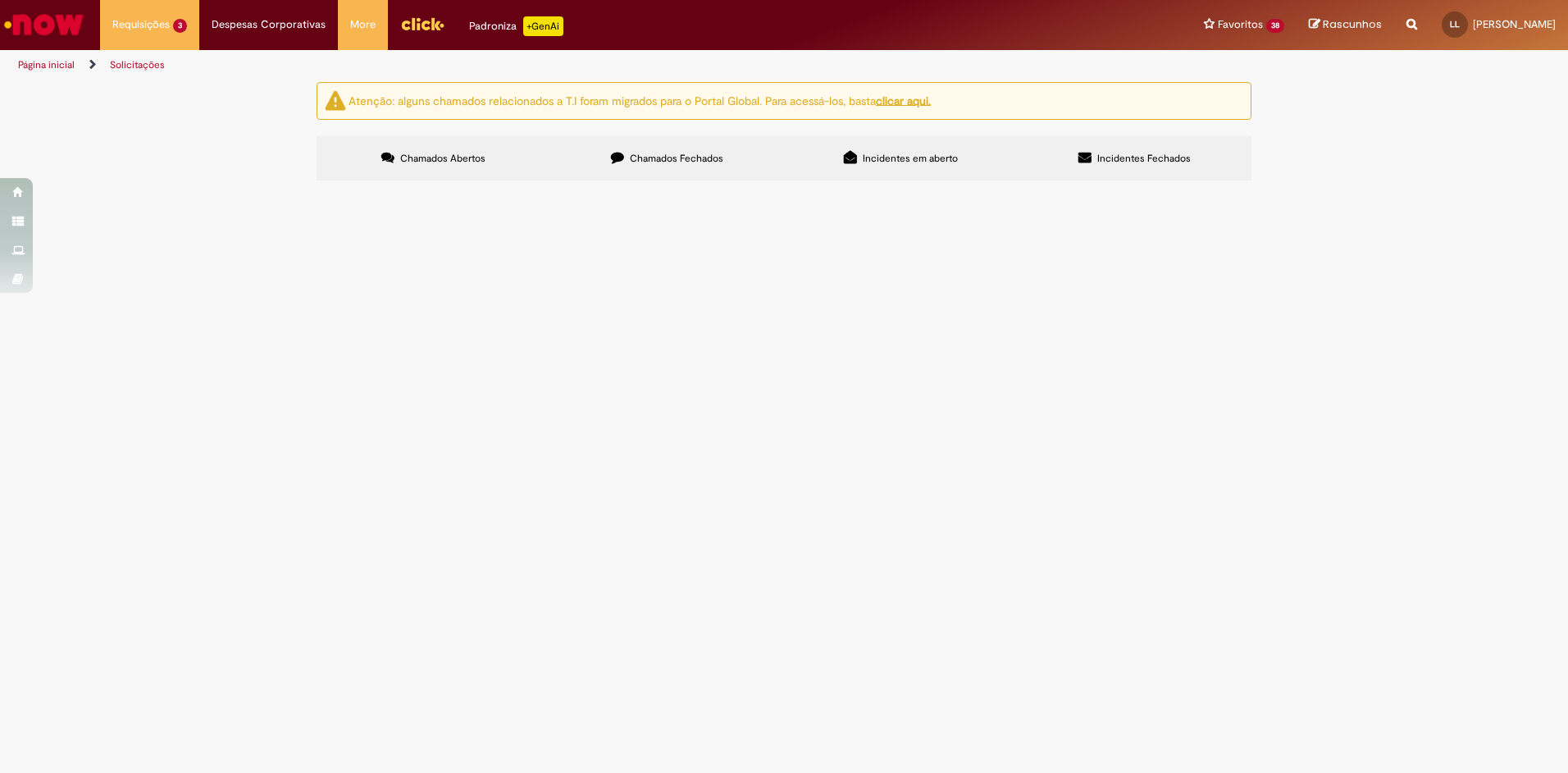
click at [0, 0] on span "R13462720" at bounding box center [0, 0] width 0 height 0
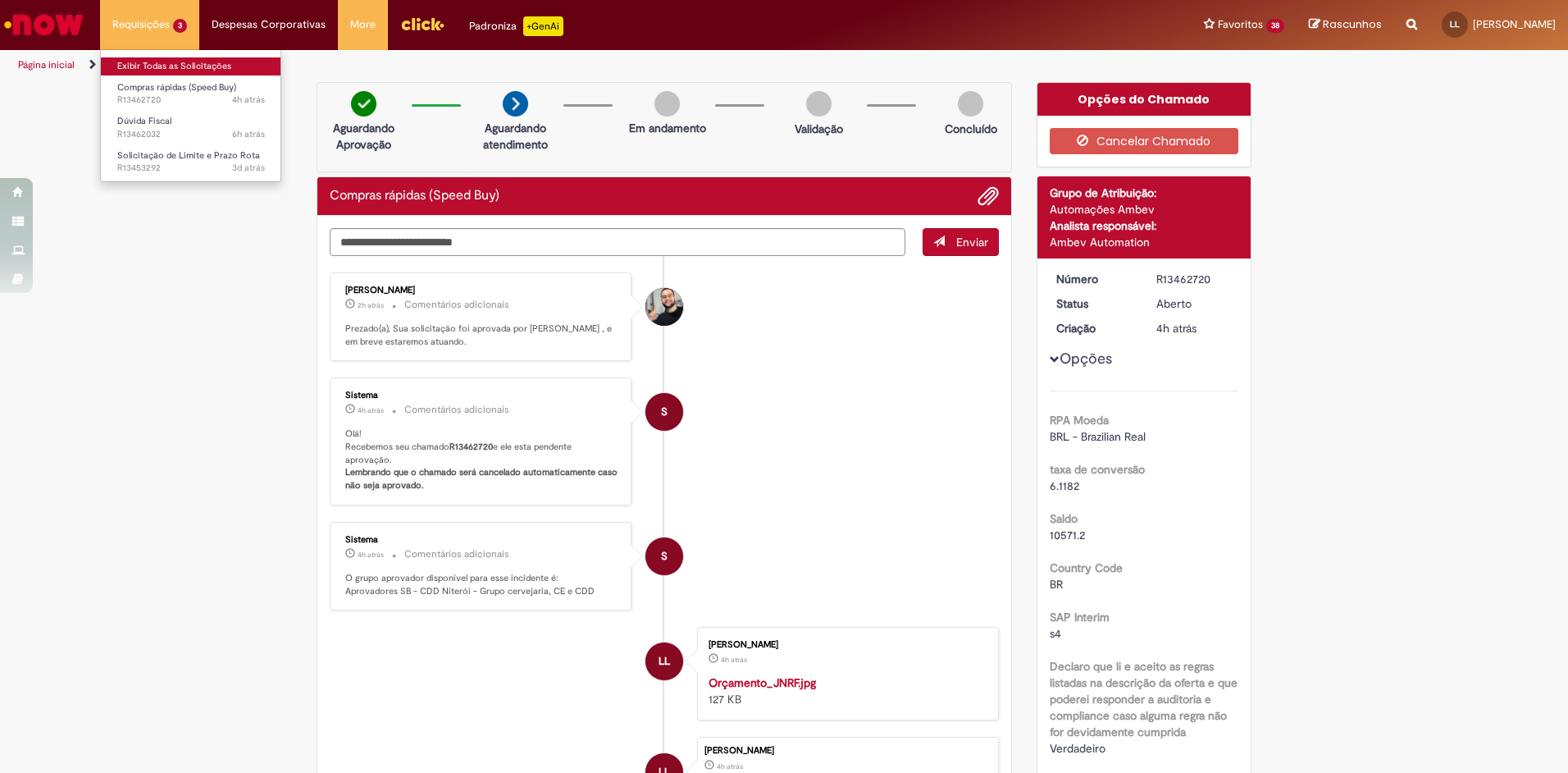
click at [140, 60] on link "Exibir Todas as Solicitações" at bounding box center [191, 66] width 180 height 18
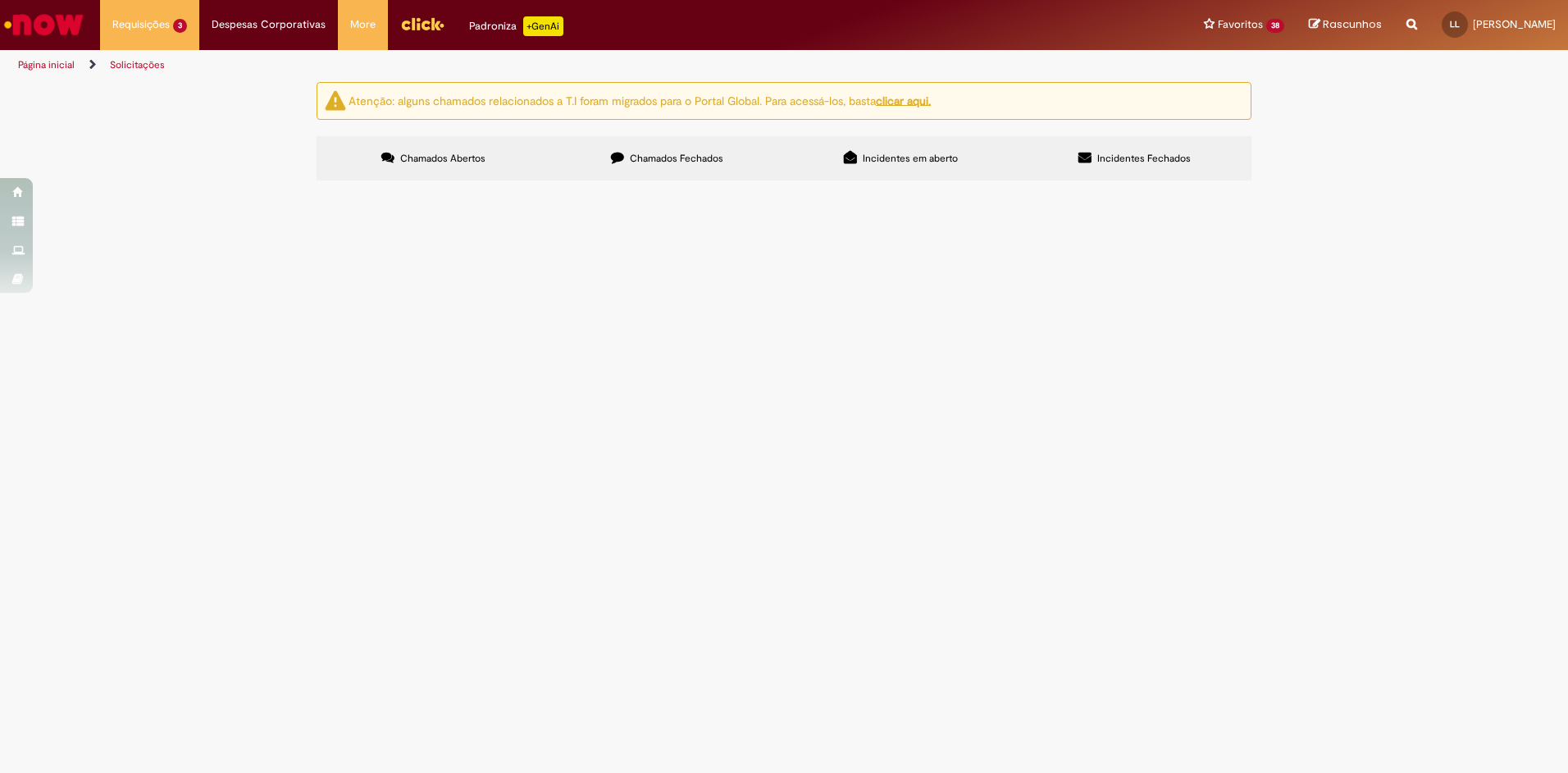
click at [643, 162] on span "Chamados Fechados" at bounding box center [677, 158] width 93 height 13
click at [0, 0] on span "R13462193" at bounding box center [0, 0] width 0 height 0
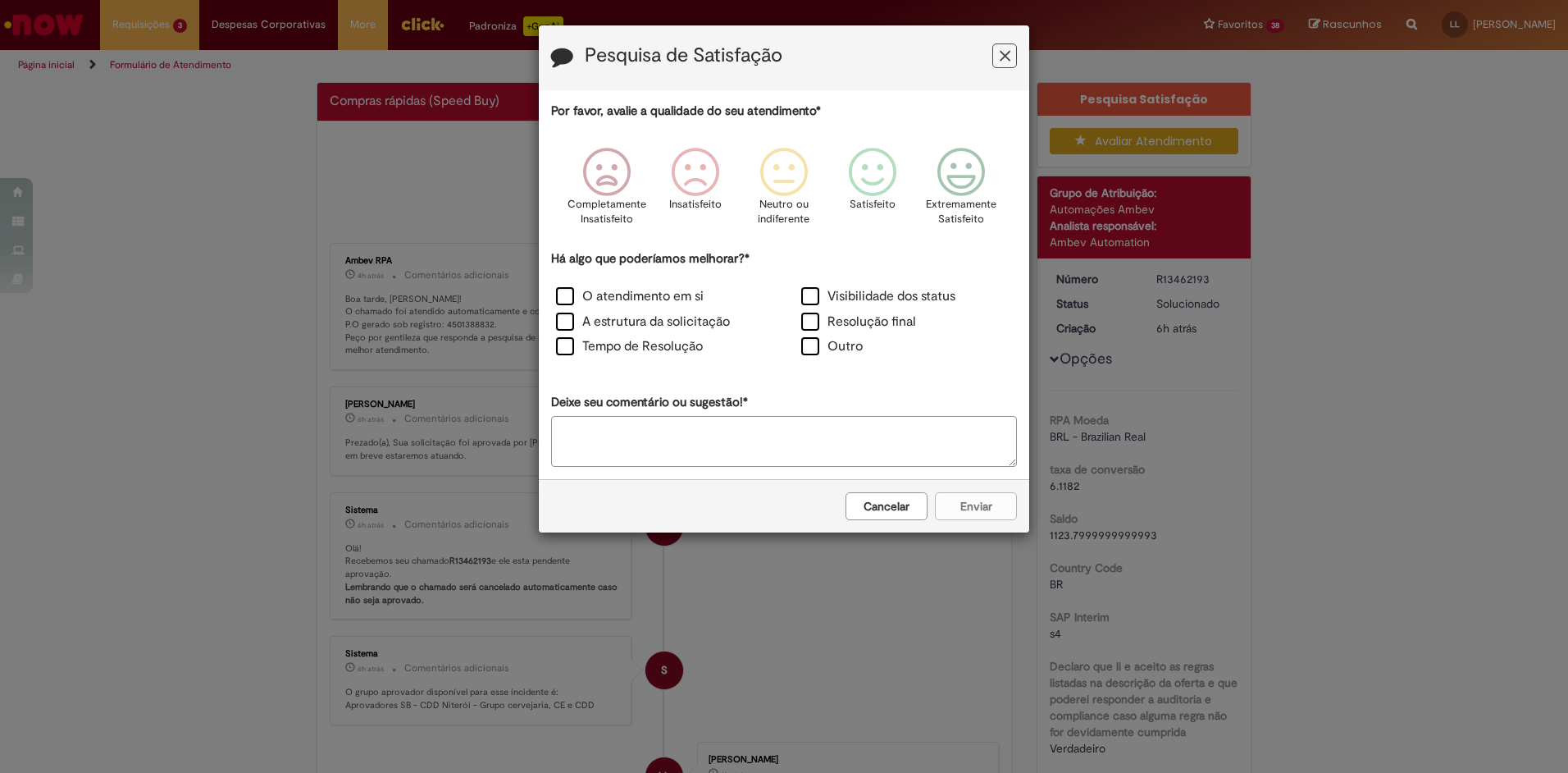
click at [1009, 55] on icon "Feedback" at bounding box center [1004, 55] width 11 height 17
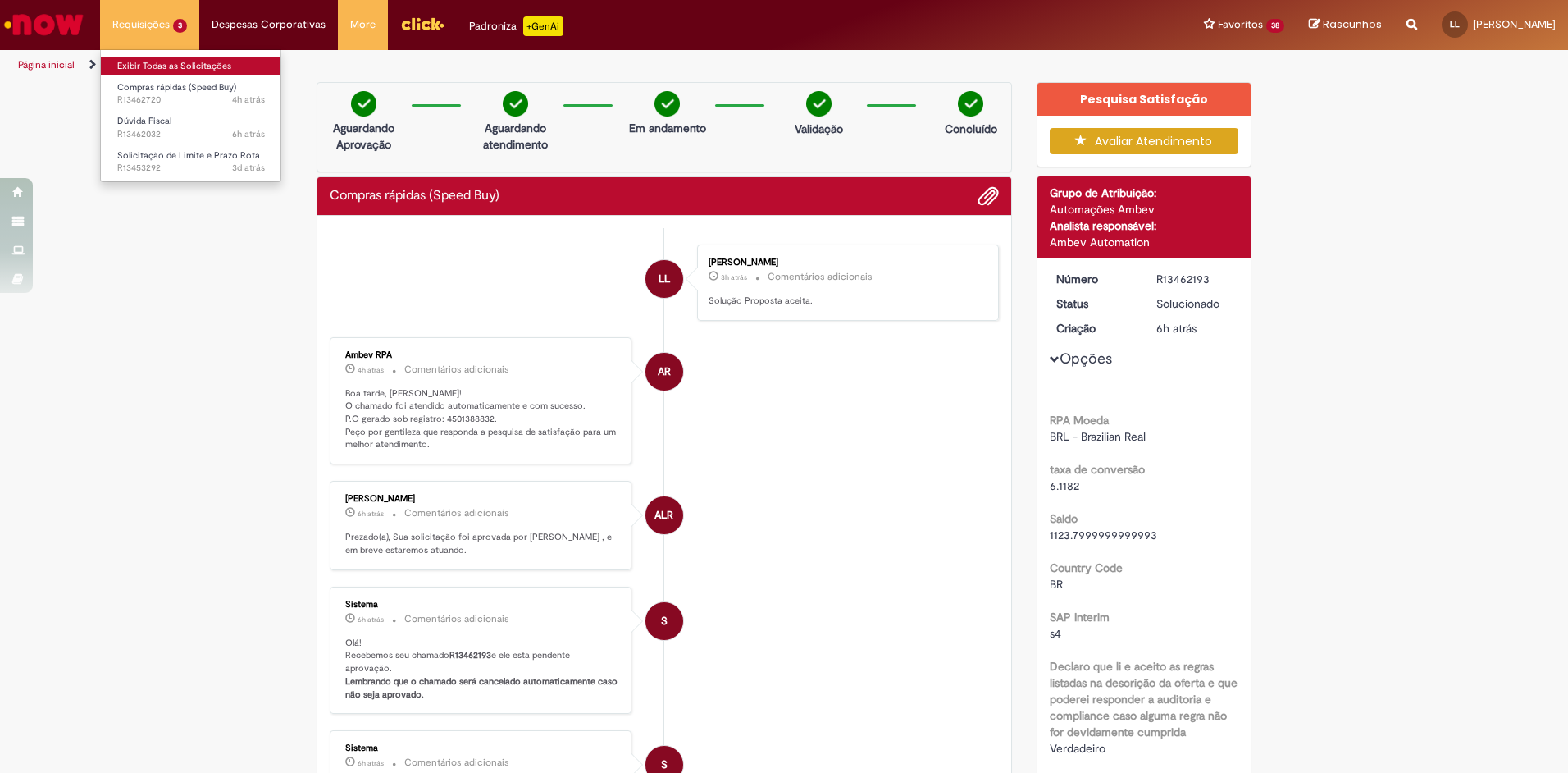
click at [164, 60] on link "Exibir Todas as Solicitações" at bounding box center [191, 66] width 180 height 18
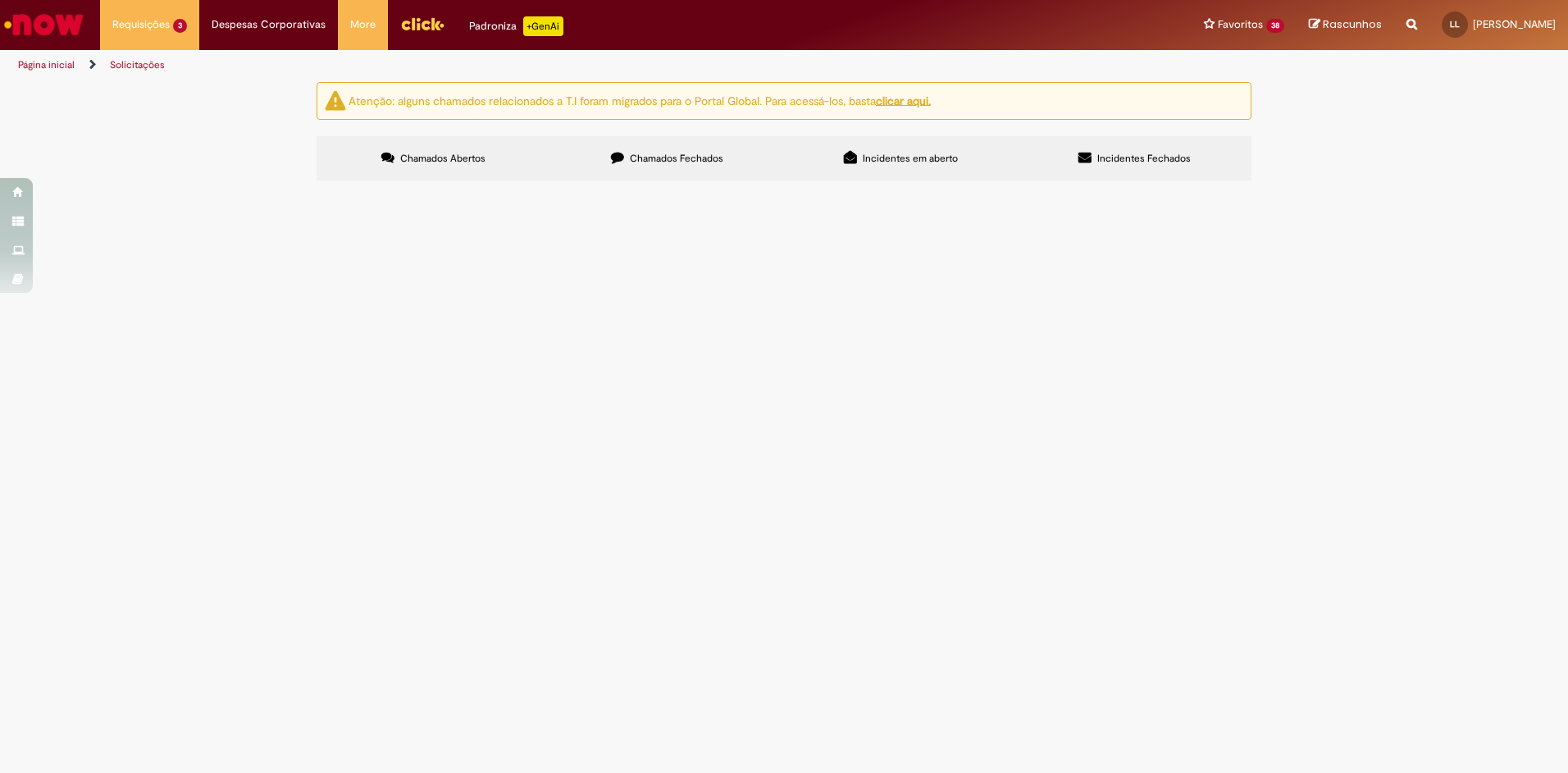
click at [0, 0] on span "R13462720" at bounding box center [0, 0] width 0 height 0
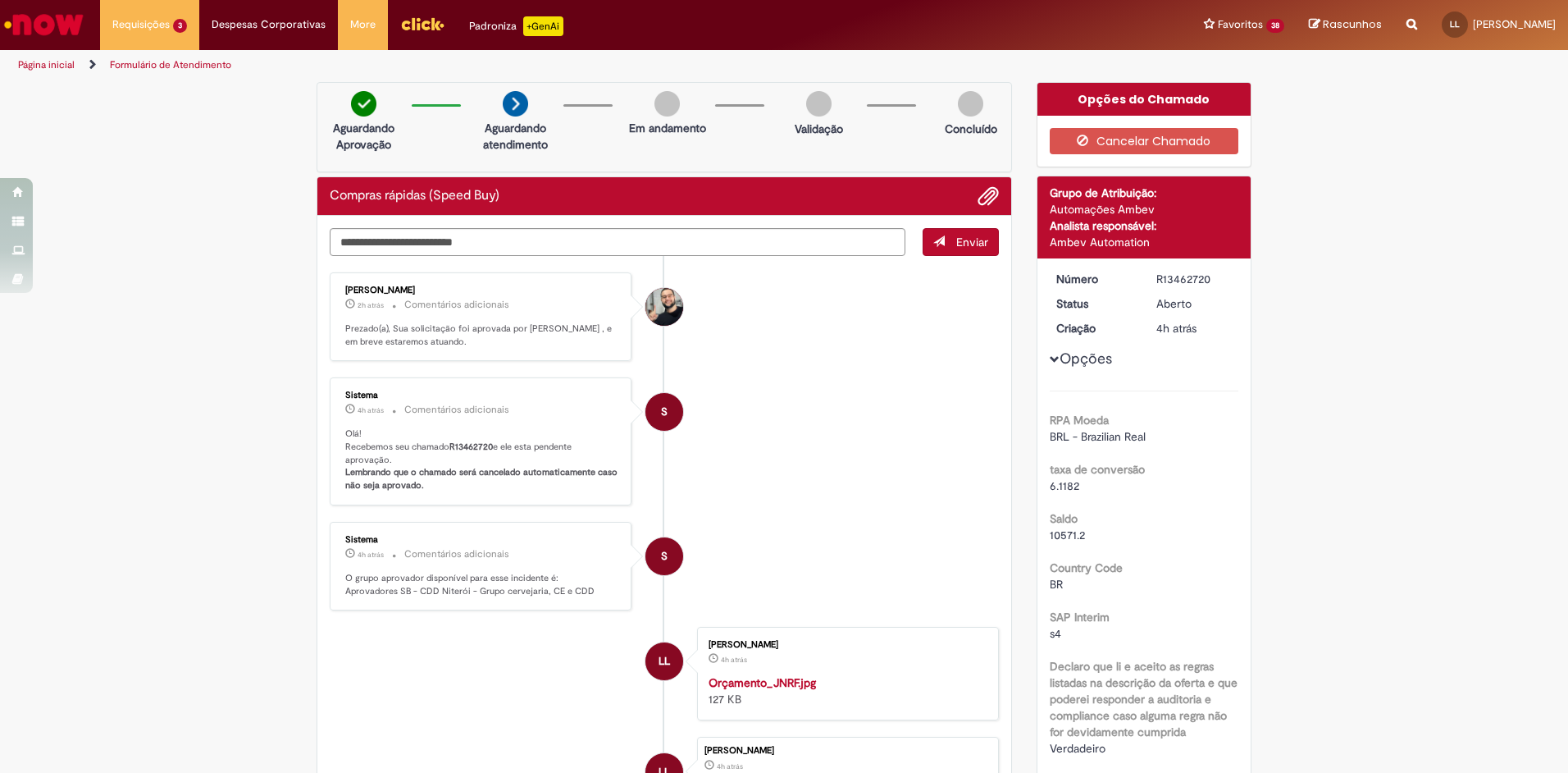
click at [421, 31] on img "Menu Cabeçalho" at bounding box center [422, 24] width 45 height 25
